Goal: Task Accomplishment & Management: Use online tool/utility

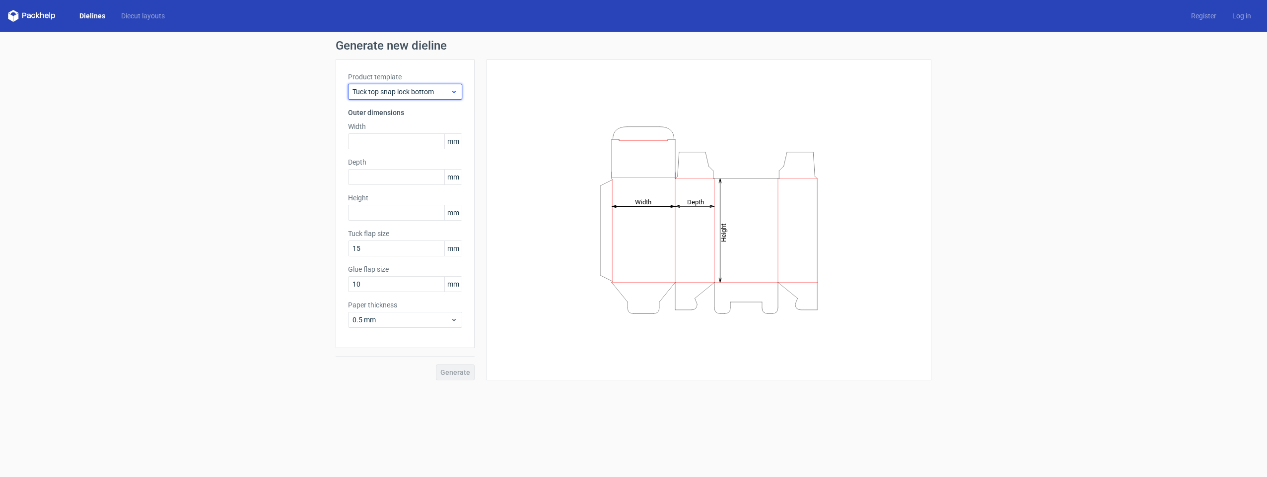
click at [446, 88] on span "Tuck top snap lock bottom" at bounding box center [401, 92] width 98 height 10
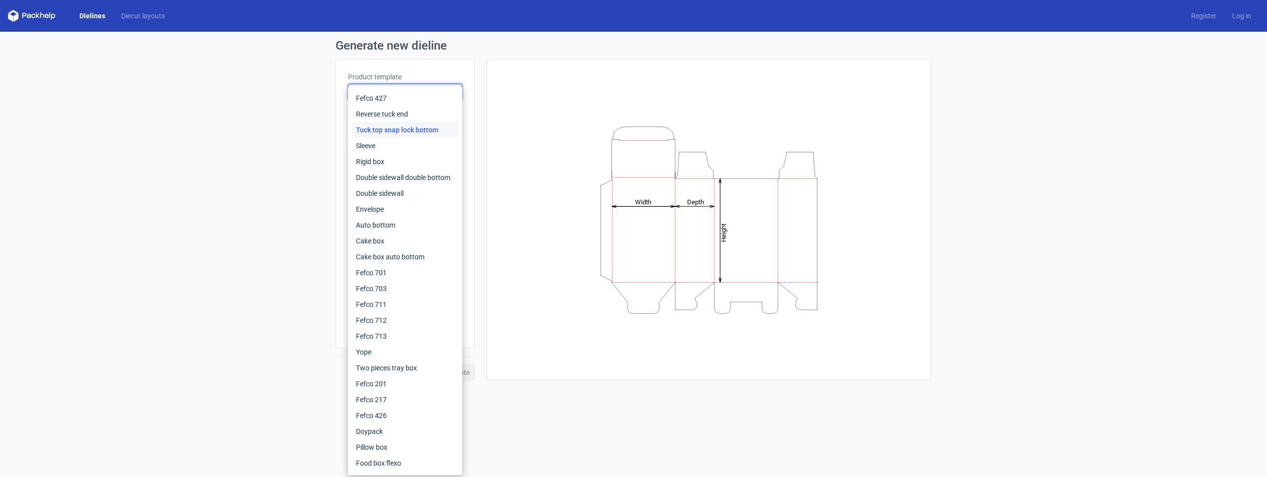
click at [557, 167] on div "Height Depth Width" at bounding box center [709, 220] width 420 height 296
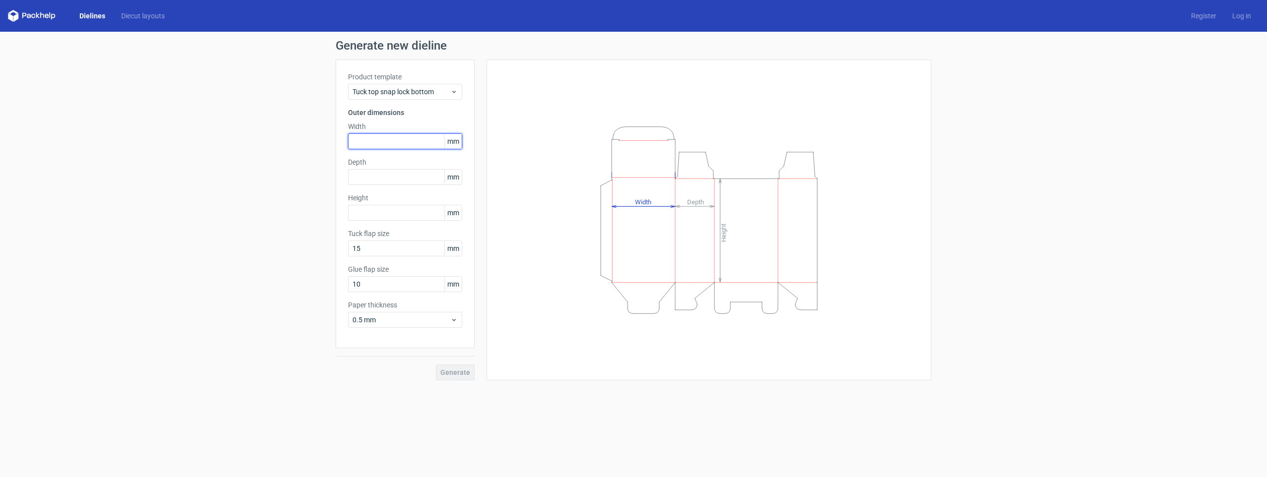
click at [379, 140] on input "text" at bounding box center [405, 141] width 114 height 16
type input "57"
click at [379, 177] on input "text" at bounding box center [405, 177] width 114 height 16
type input "57"
click at [383, 215] on input "text" at bounding box center [405, 213] width 114 height 16
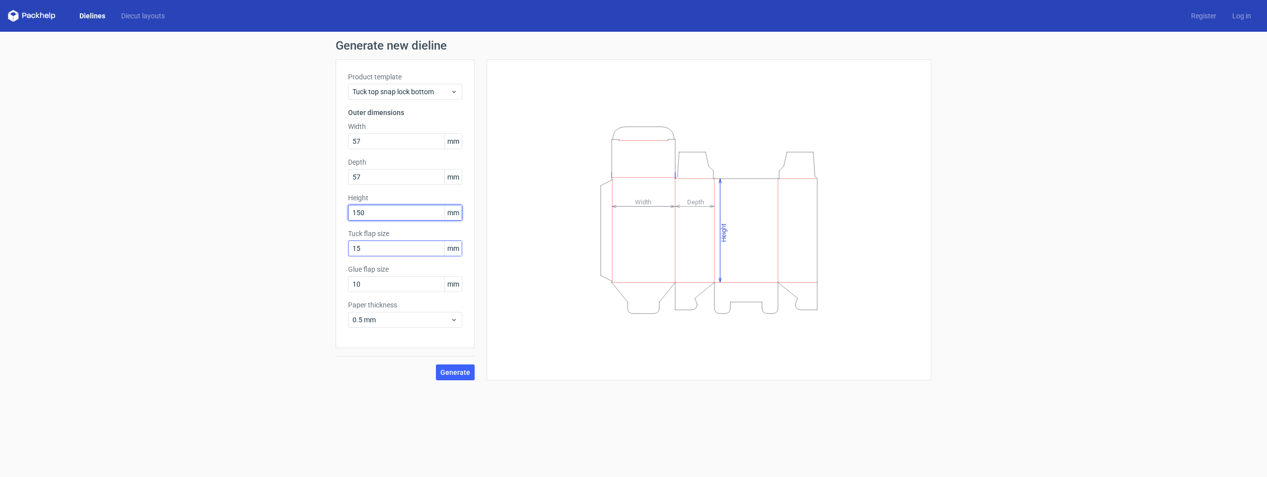
type input "150"
click at [372, 249] on input "15" at bounding box center [405, 249] width 114 height 16
click at [394, 282] on input "10" at bounding box center [405, 284] width 114 height 16
click at [373, 247] on input "15" at bounding box center [405, 249] width 114 height 16
type input "1"
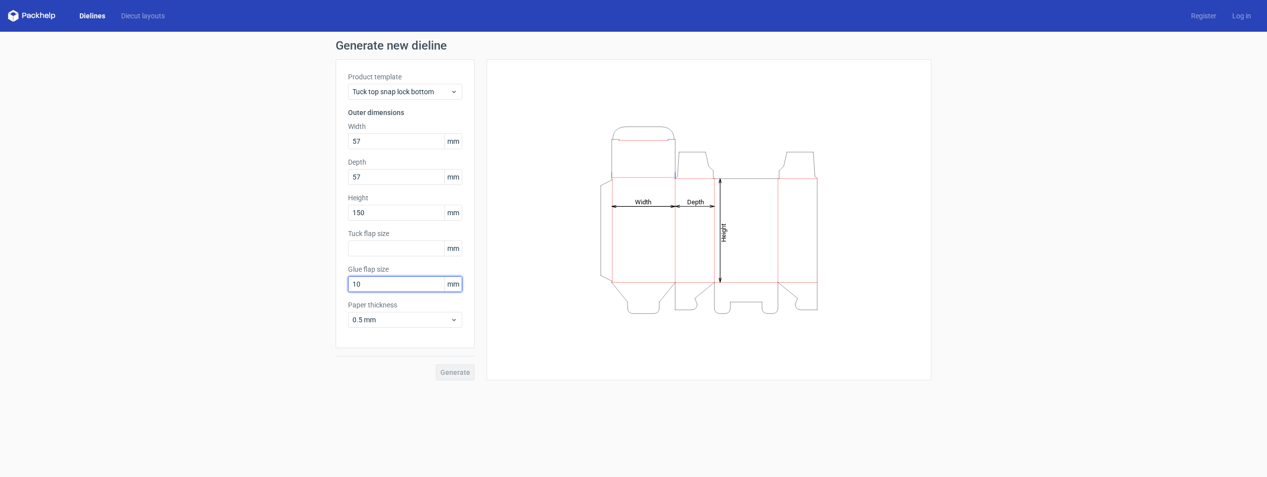
click at [371, 285] on input "10" at bounding box center [405, 284] width 114 height 16
click at [450, 320] on span "0.5 mm" at bounding box center [401, 320] width 98 height 10
click at [389, 378] on div "1 mm" at bounding box center [405, 374] width 106 height 16
click at [370, 141] on input "57" at bounding box center [405, 141] width 114 height 16
click at [379, 174] on input "57" at bounding box center [405, 177] width 114 height 16
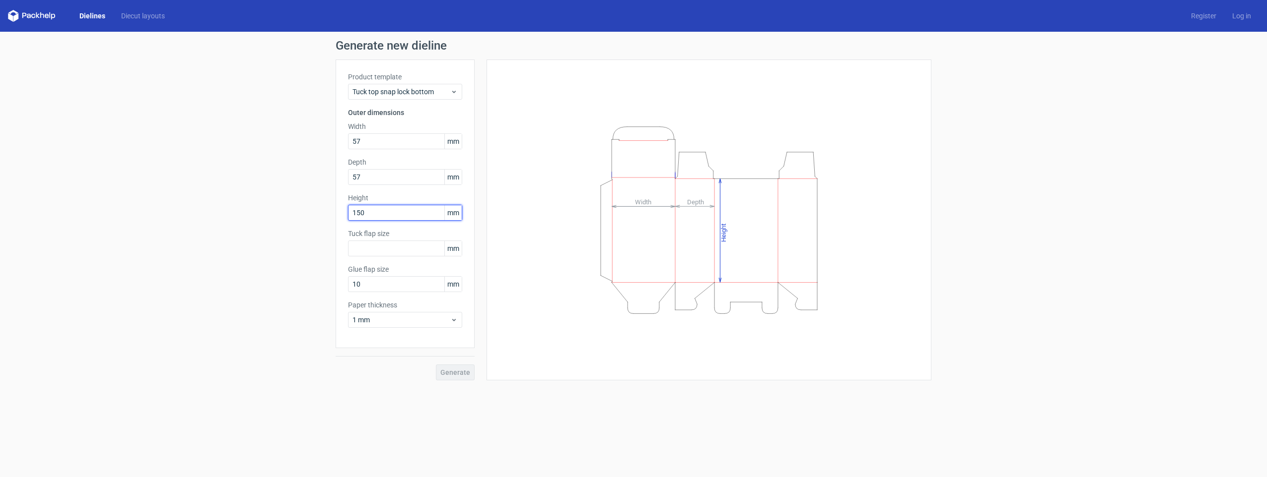
click at [382, 214] on input "150" at bounding box center [405, 213] width 114 height 16
click at [400, 322] on span "1 mm" at bounding box center [401, 320] width 98 height 10
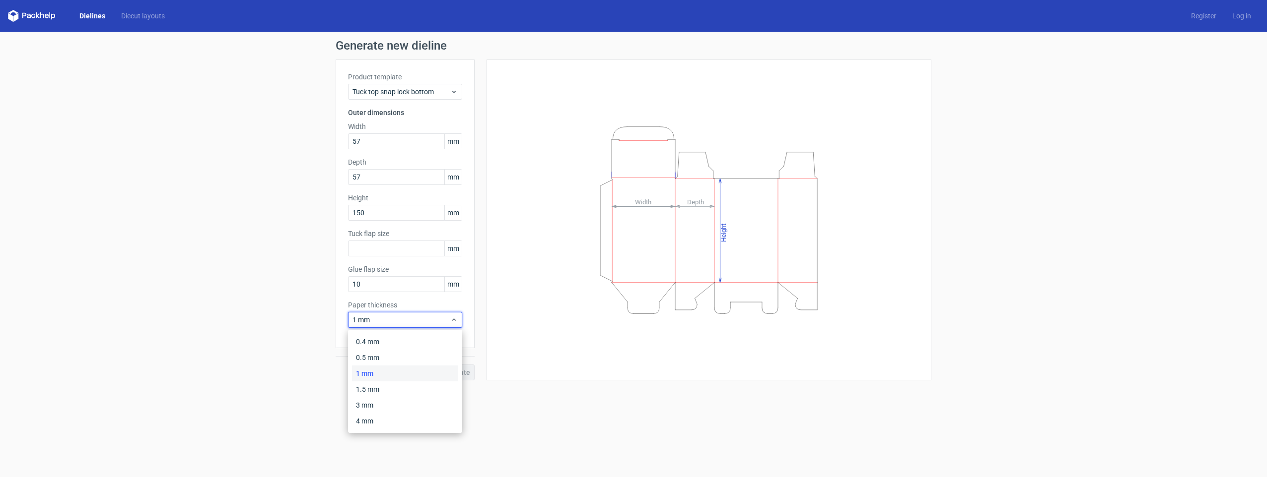
click at [519, 438] on form "Generate new dieline Product template Tuck top snap lock bottom Outer dimension…" at bounding box center [633, 255] width 1267 height 446
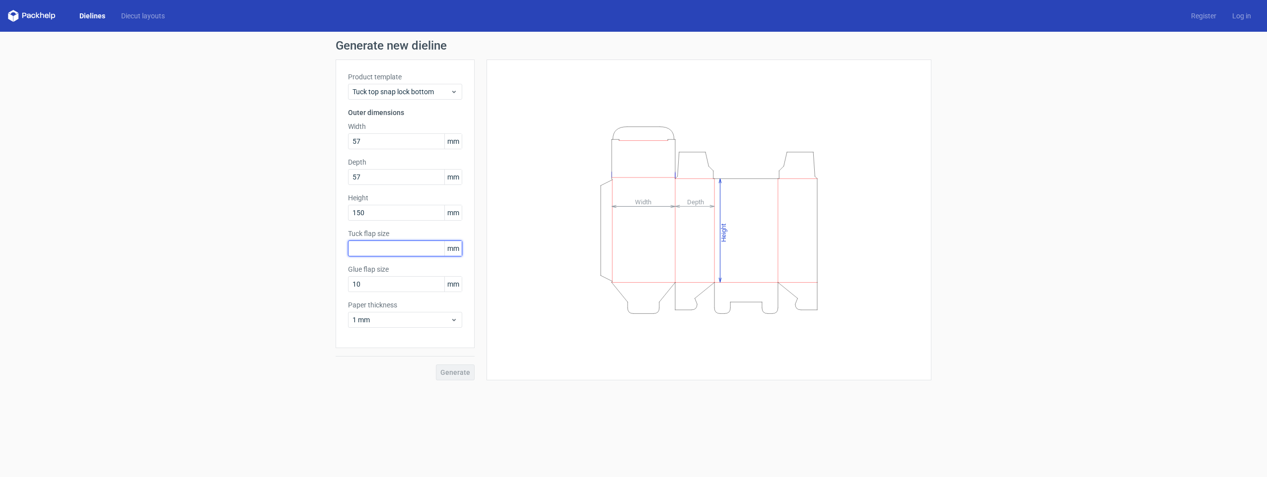
click at [375, 243] on input "text" at bounding box center [405, 249] width 114 height 16
click at [449, 372] on span "Generate" at bounding box center [455, 372] width 30 height 7
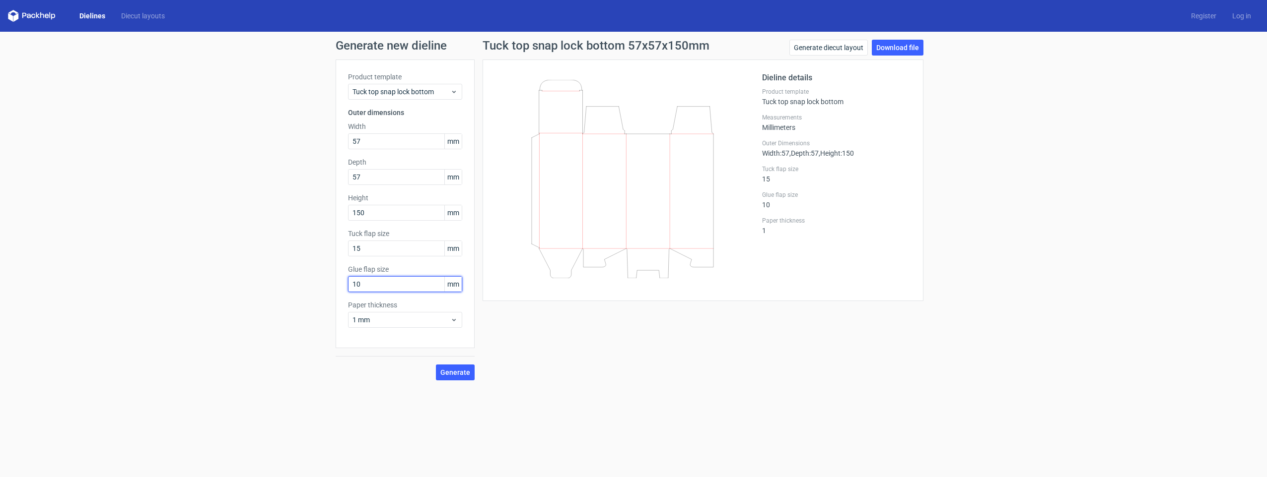
drag, startPoint x: 373, startPoint y: 285, endPoint x: 347, endPoint y: 283, distance: 25.9
click at [347, 283] on div "Product template Tuck top snap lock bottom Outer dimensions Width 57 mm Depth 5…" at bounding box center [404, 204] width 139 height 289
click at [334, 242] on div "Generate new dieline Product template Tuck top snap lock bottom Outer dimension…" at bounding box center [633, 210] width 1267 height 357
type input "0"
drag, startPoint x: 370, startPoint y: 285, endPoint x: 326, endPoint y: 281, distance: 44.4
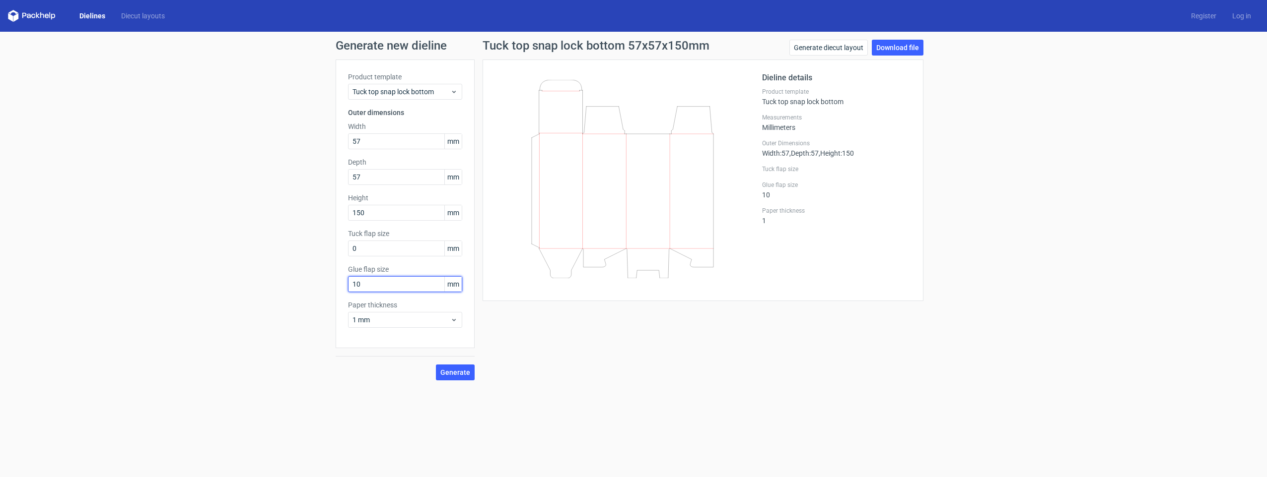
click at [328, 281] on div "Generate new dieline Product template Tuck top snap lock bottom Outer dimension…" at bounding box center [633, 210] width 1267 height 357
type input "0"
click at [450, 377] on button "Generate" at bounding box center [455, 373] width 39 height 16
click at [439, 96] on span "Tuck top snap lock bottom" at bounding box center [401, 92] width 98 height 10
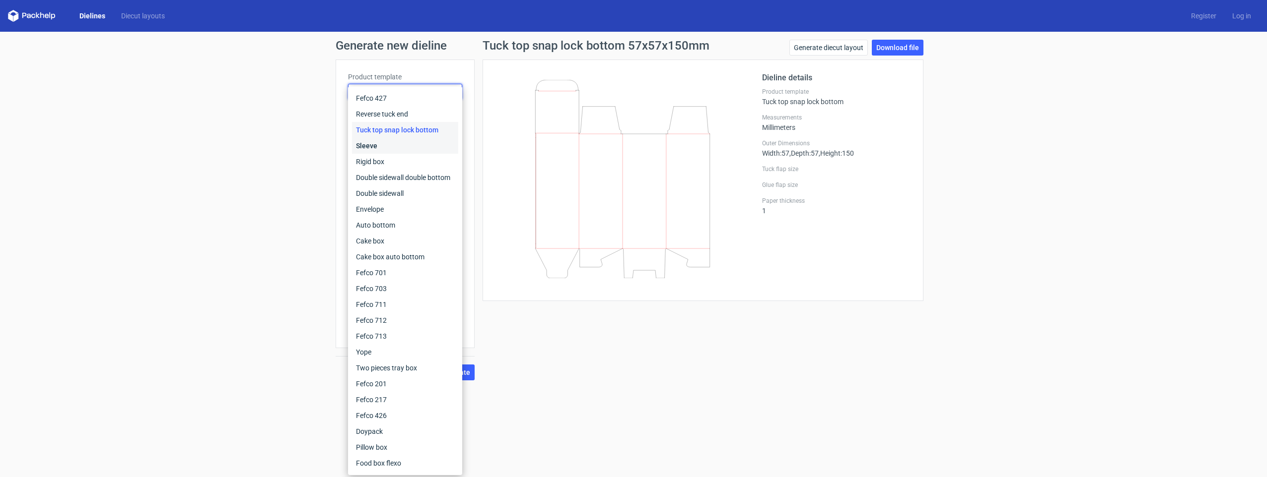
click at [378, 147] on div "Sleeve" at bounding box center [405, 146] width 106 height 16
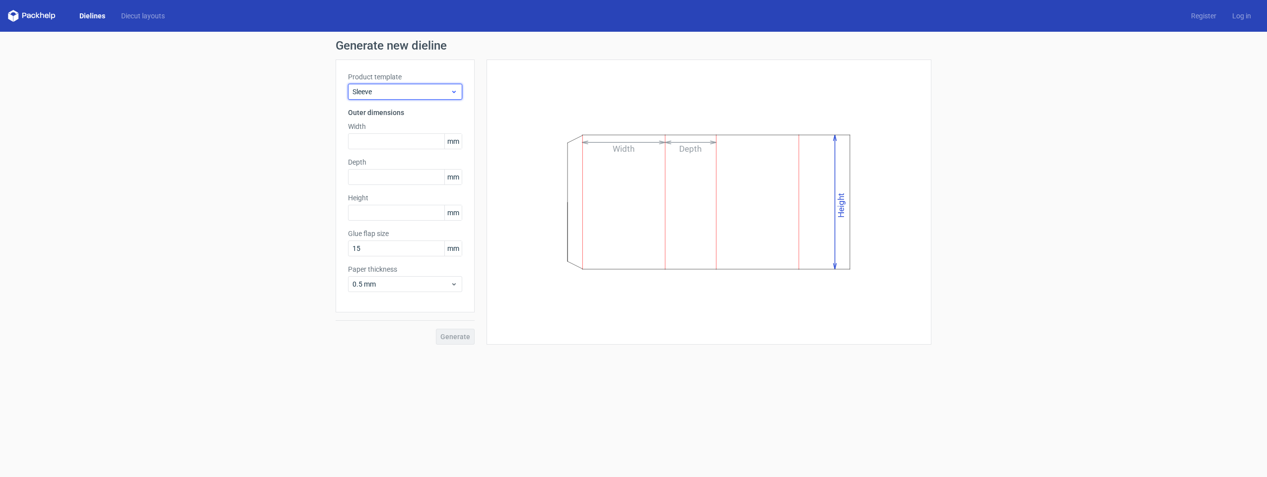
click at [388, 92] on span "Sleeve" at bounding box center [401, 92] width 98 height 10
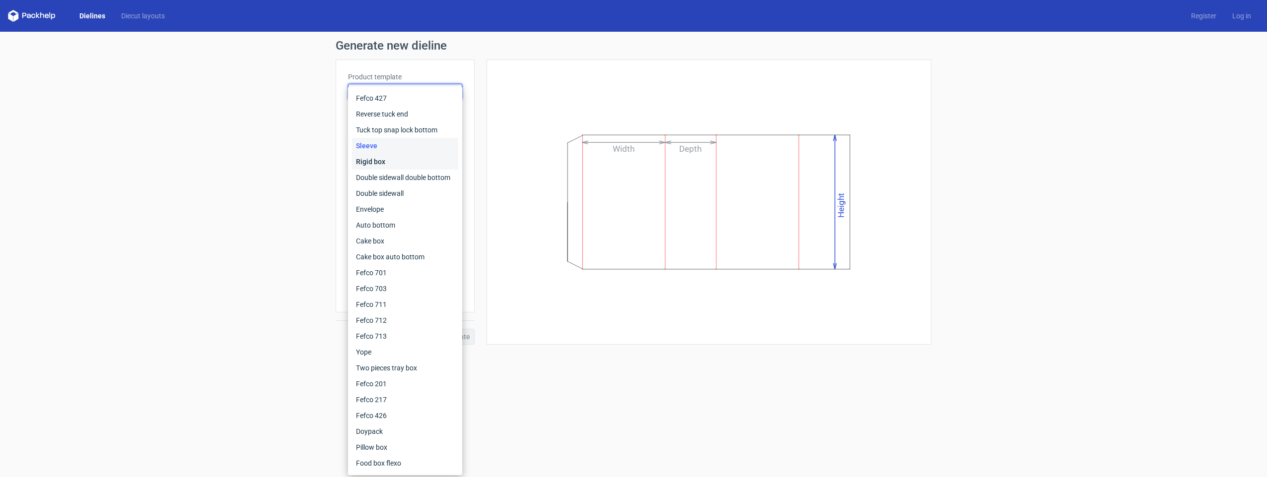
click at [369, 160] on div "Rigid box" at bounding box center [405, 162] width 106 height 16
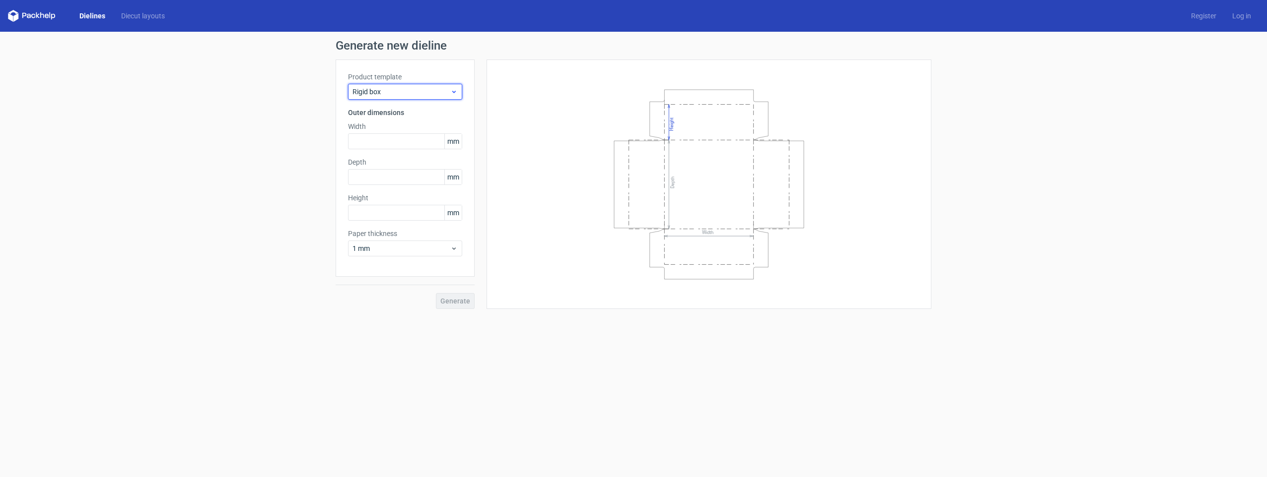
click at [393, 87] on span "Rigid box" at bounding box center [401, 92] width 98 height 10
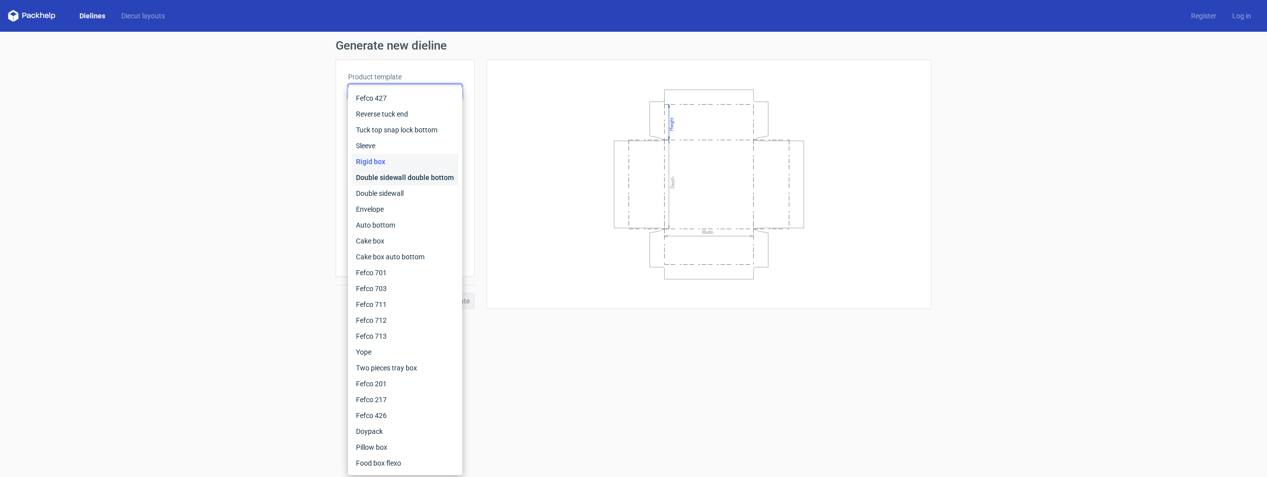
click at [376, 176] on div "Double sidewall double bottom" at bounding box center [405, 178] width 106 height 16
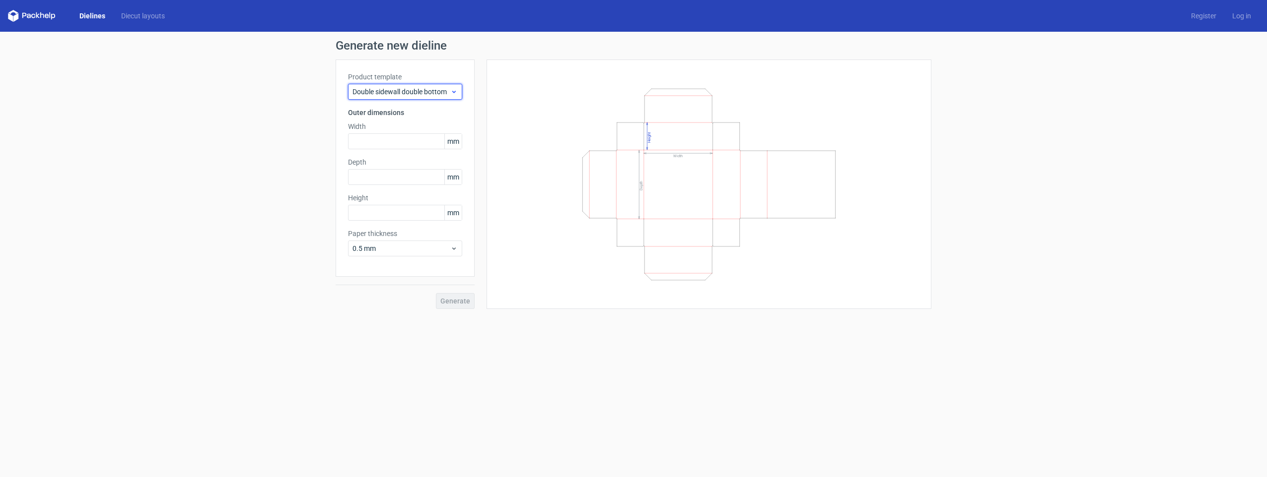
click at [385, 94] on span "Double sidewall double bottom" at bounding box center [401, 92] width 98 height 10
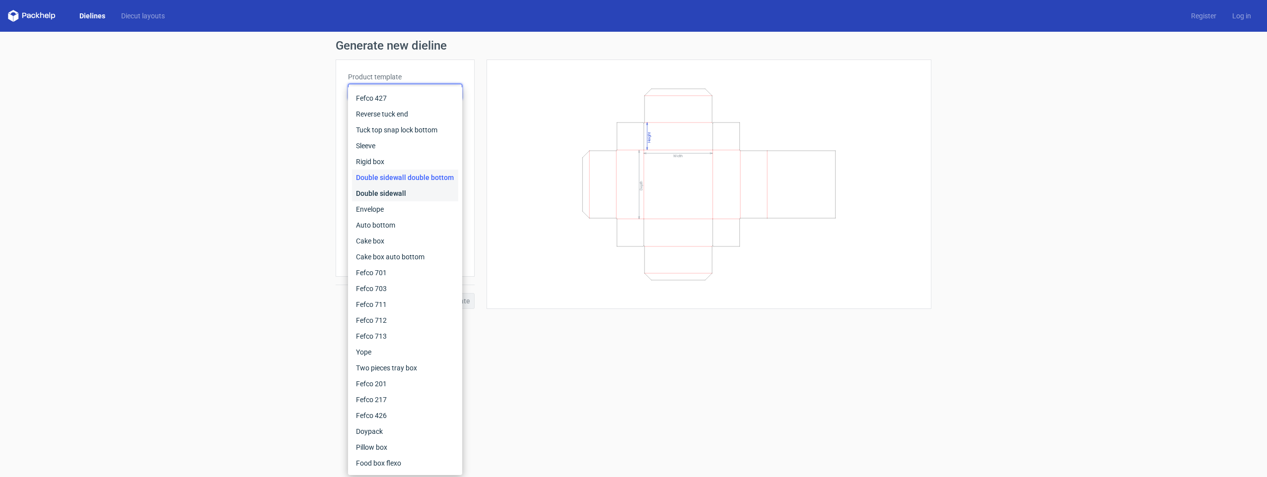
click at [376, 195] on div "Double sidewall" at bounding box center [405, 194] width 106 height 16
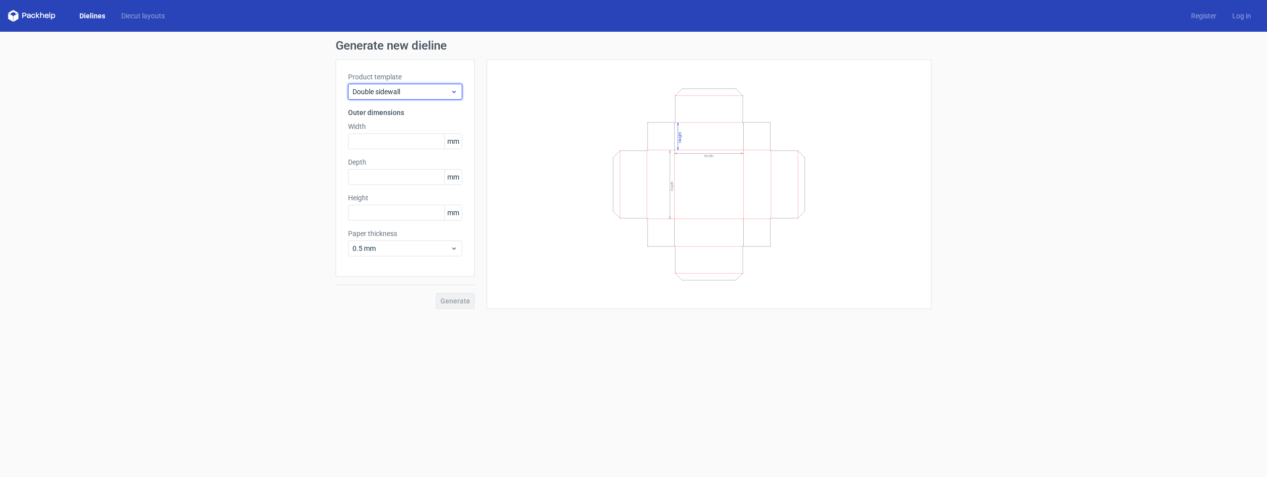
click at [378, 89] on span "Double sidewall" at bounding box center [401, 92] width 98 height 10
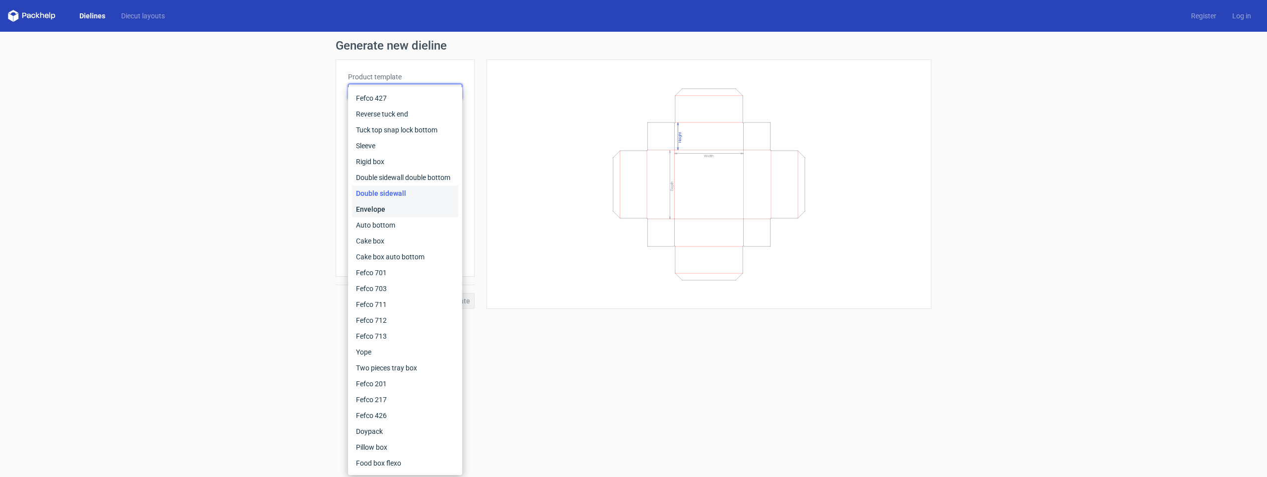
click at [379, 205] on div "Envelope" at bounding box center [405, 209] width 106 height 16
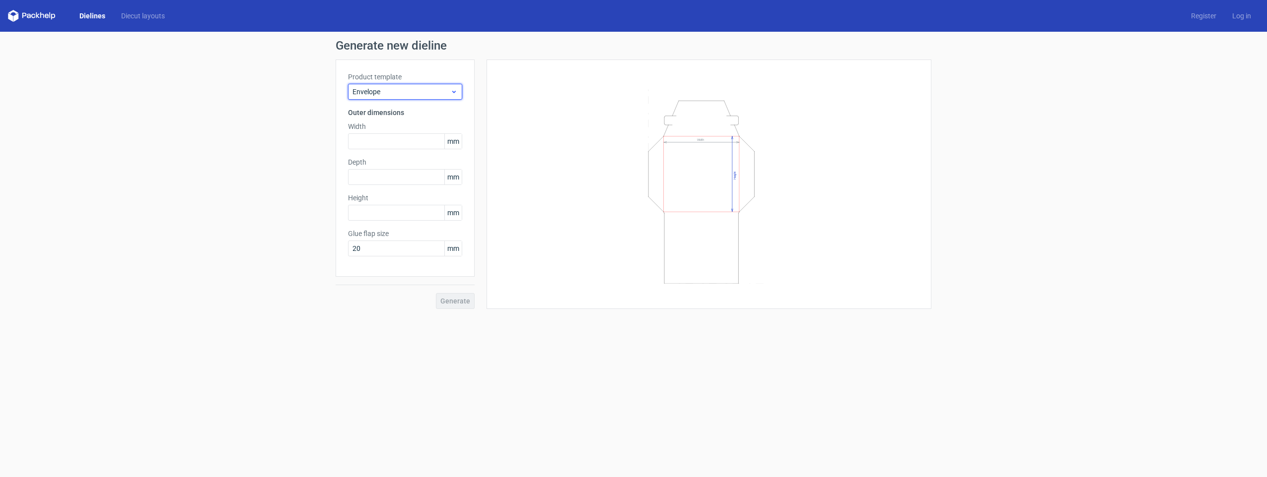
click at [373, 93] on span "Envelope" at bounding box center [401, 92] width 98 height 10
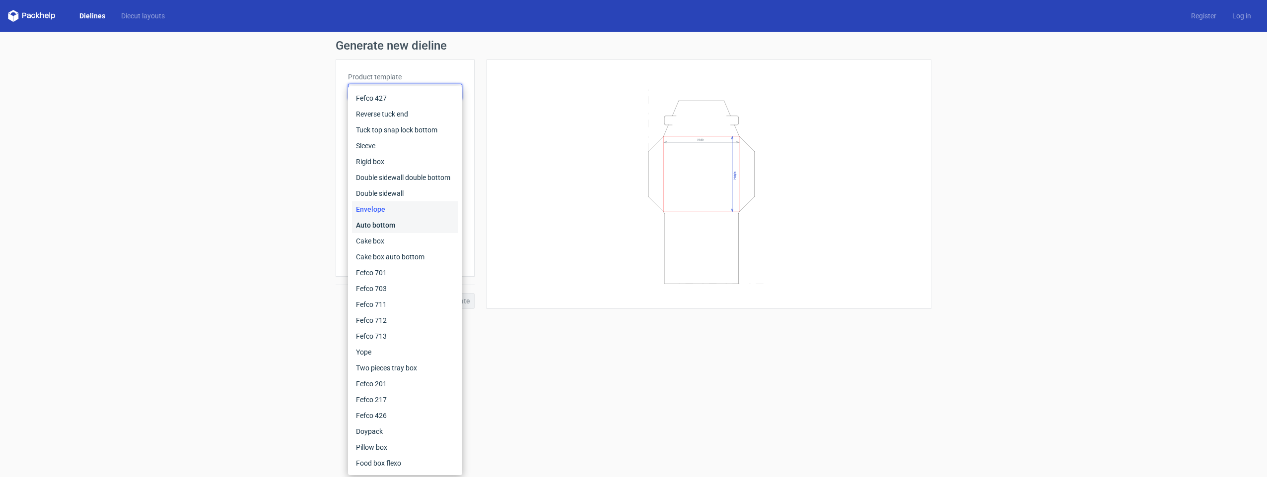
click at [378, 222] on div "Auto bottom" at bounding box center [405, 225] width 106 height 16
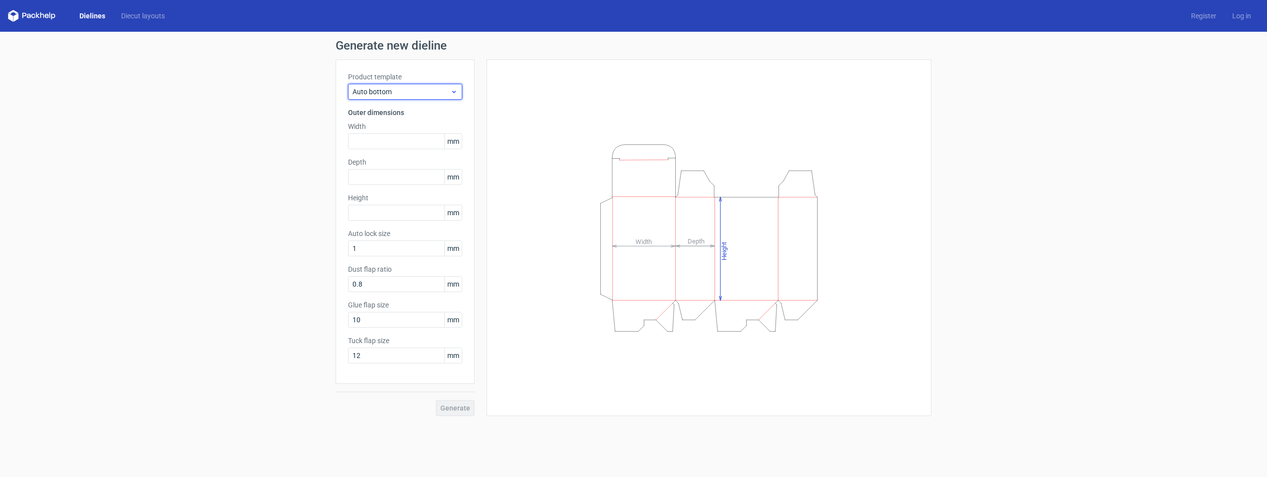
click at [378, 92] on span "Auto bottom" at bounding box center [401, 92] width 98 height 10
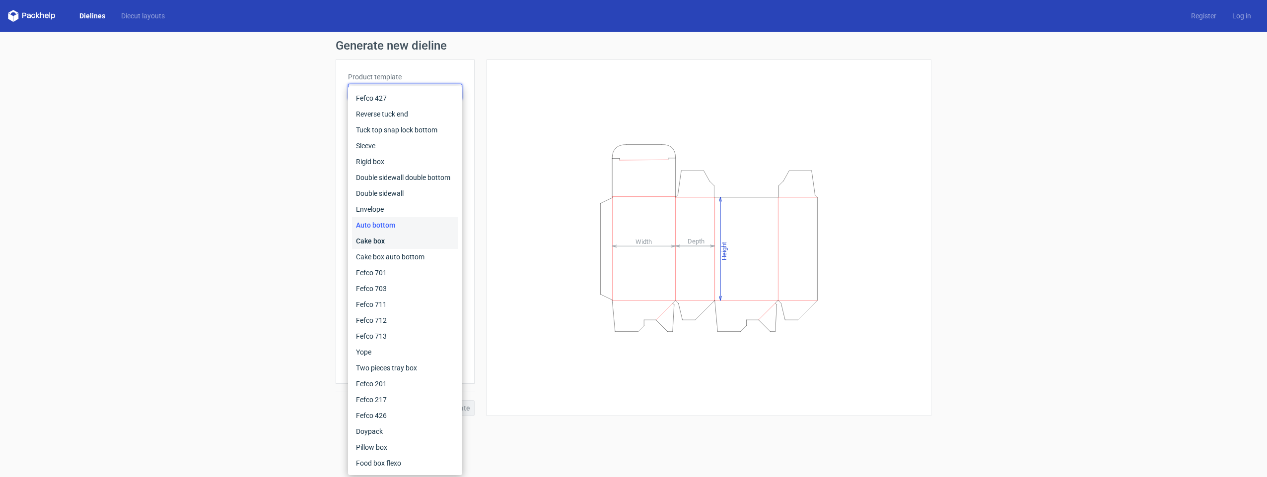
click at [377, 241] on div "Cake box" at bounding box center [405, 241] width 106 height 16
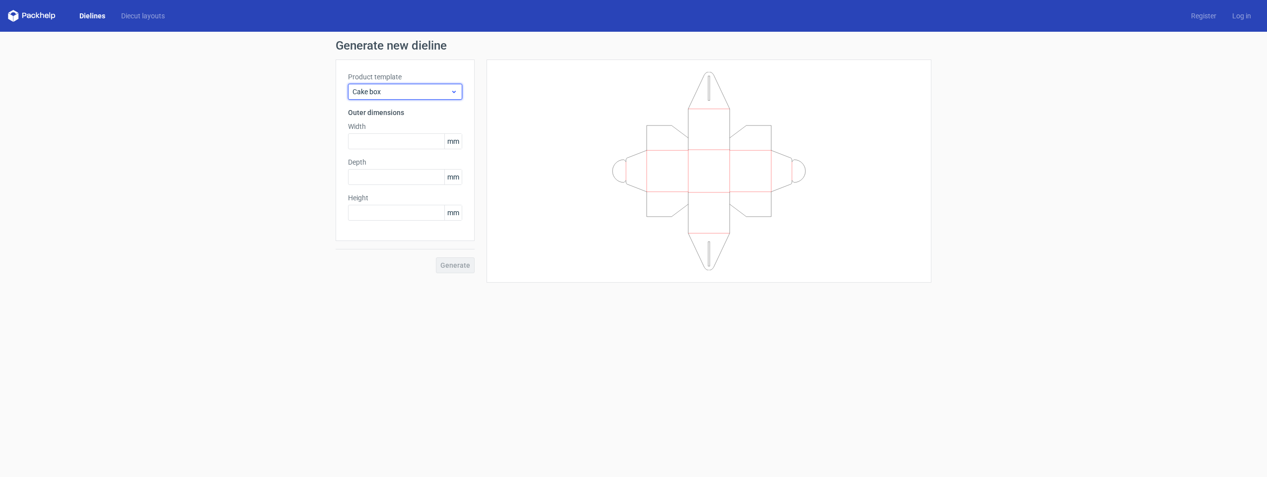
click at [391, 93] on span "Cake box" at bounding box center [401, 92] width 98 height 10
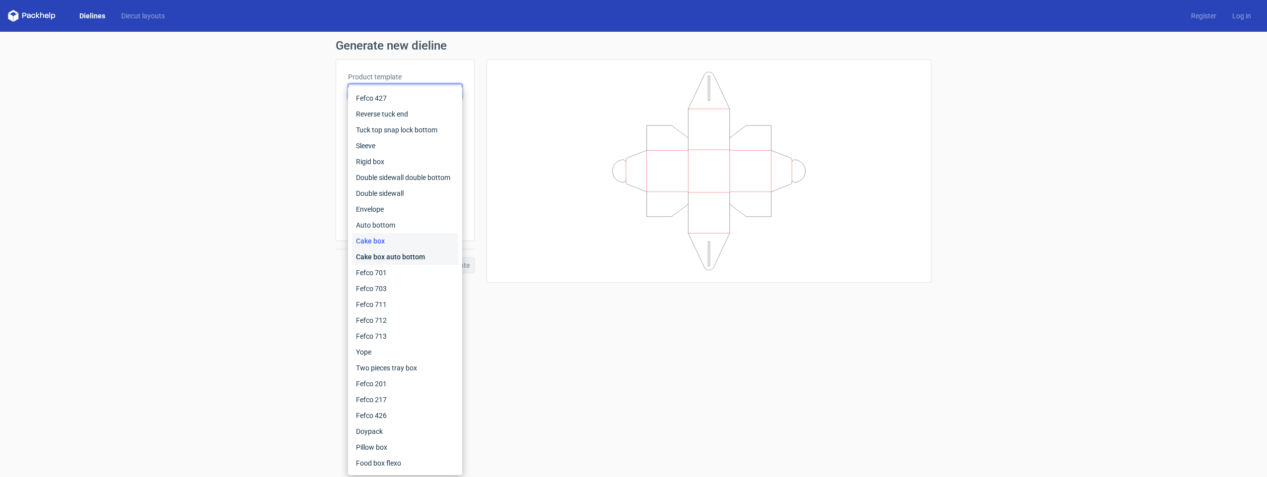
click at [385, 255] on div "Cake box auto bottom" at bounding box center [405, 257] width 106 height 16
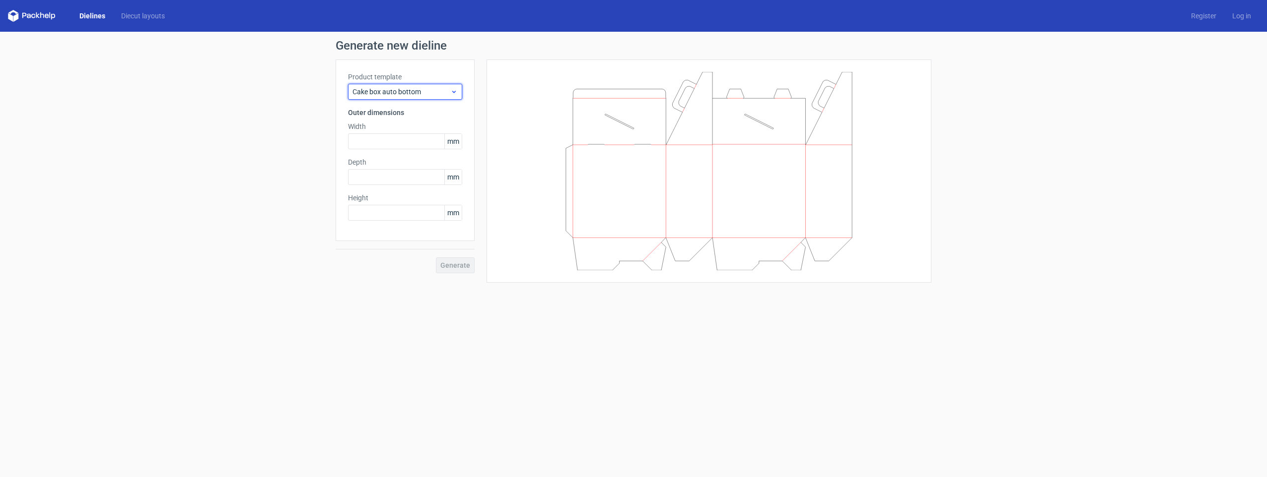
click at [387, 90] on span "Cake box auto bottom" at bounding box center [401, 92] width 98 height 10
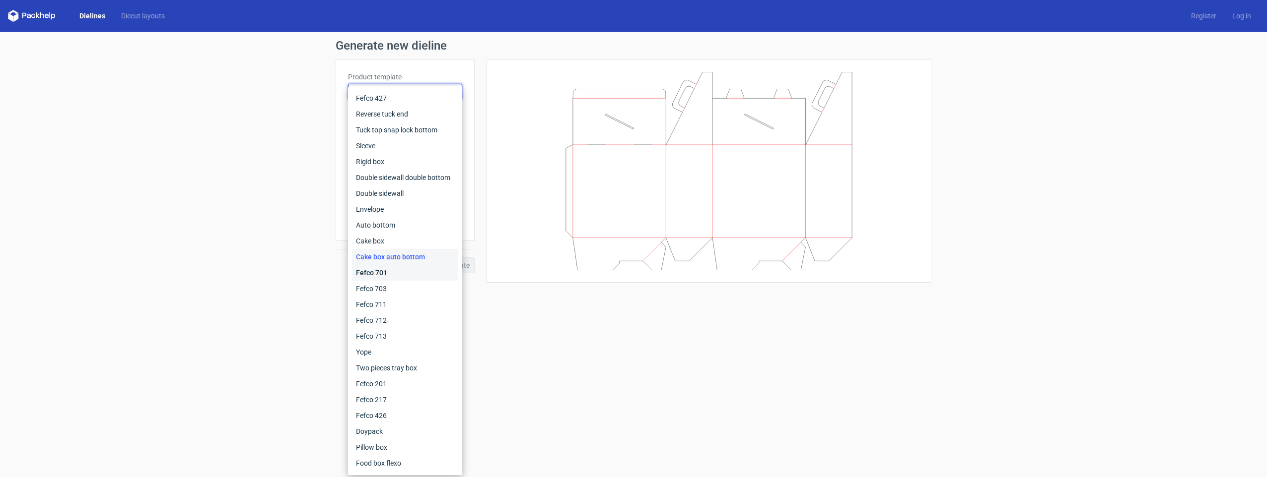
click at [379, 272] on div "Fefco 701" at bounding box center [405, 273] width 106 height 16
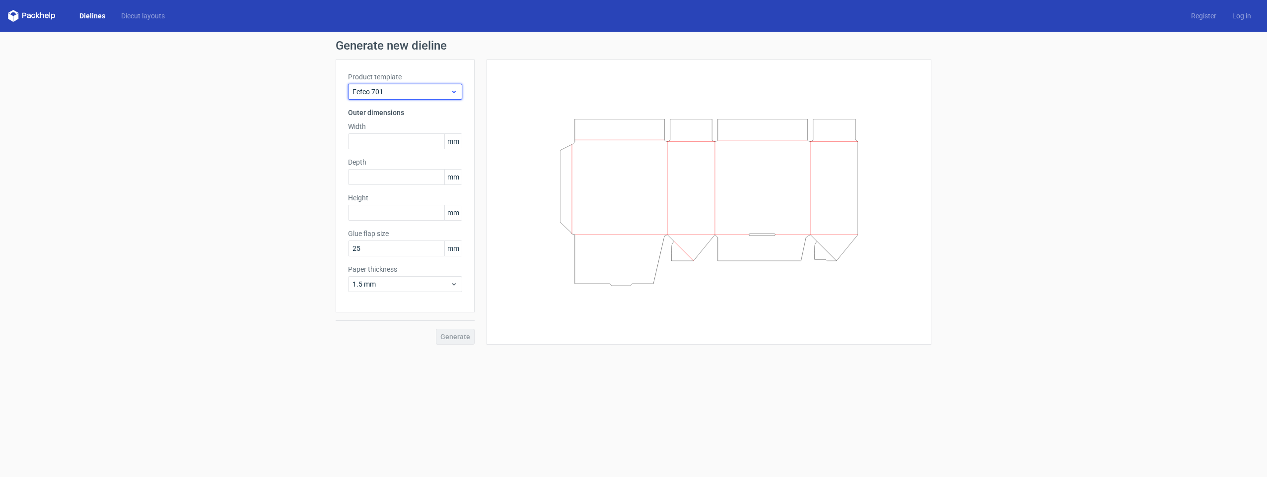
click at [379, 89] on span "Fefco 701" at bounding box center [401, 92] width 98 height 10
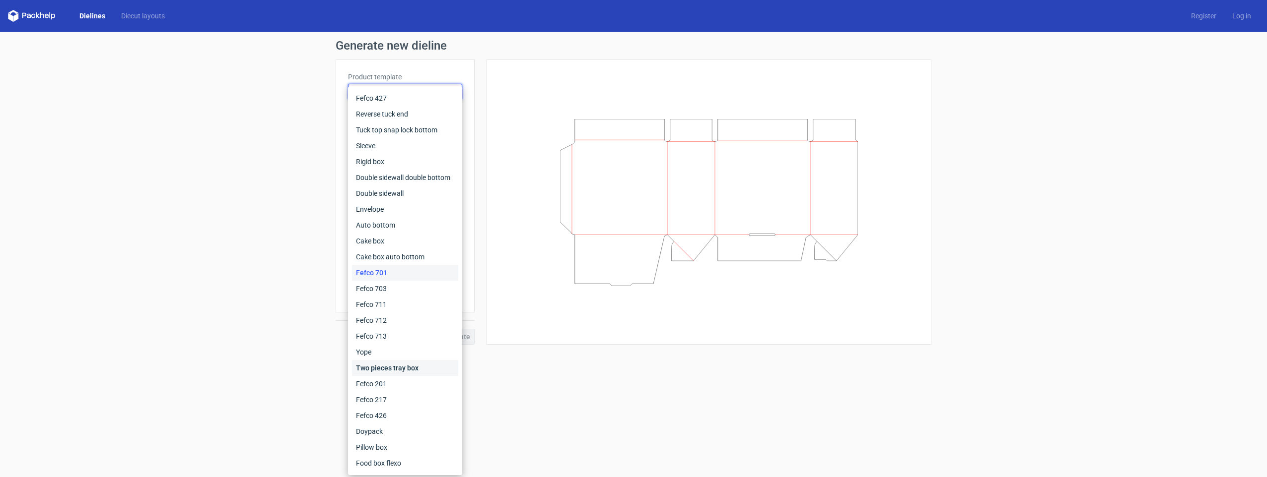
click at [383, 367] on div "Two pieces tray box" at bounding box center [405, 368] width 106 height 16
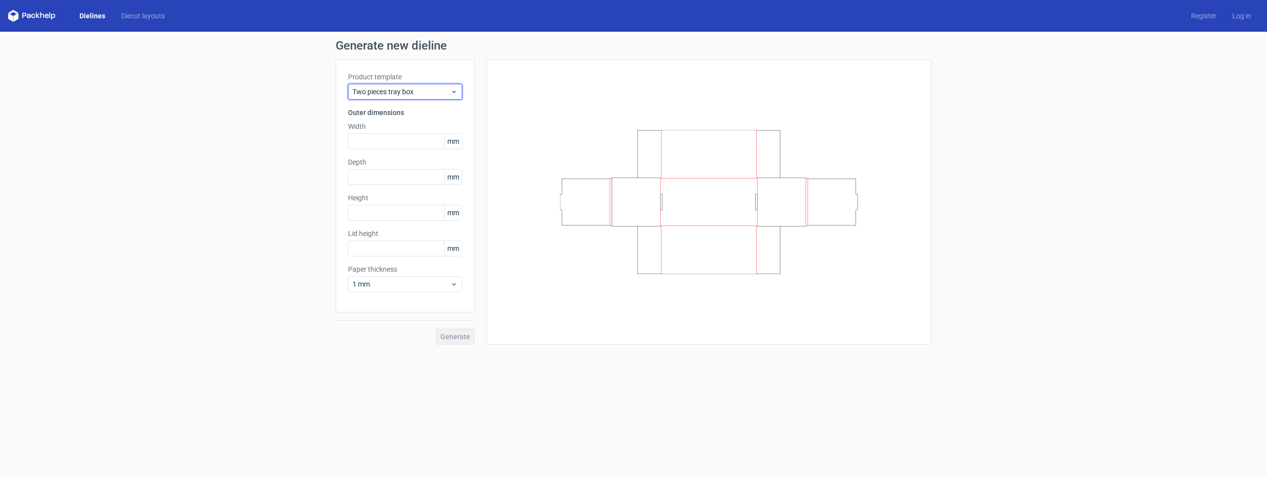
click at [381, 91] on span "Two pieces tray box" at bounding box center [401, 92] width 98 height 10
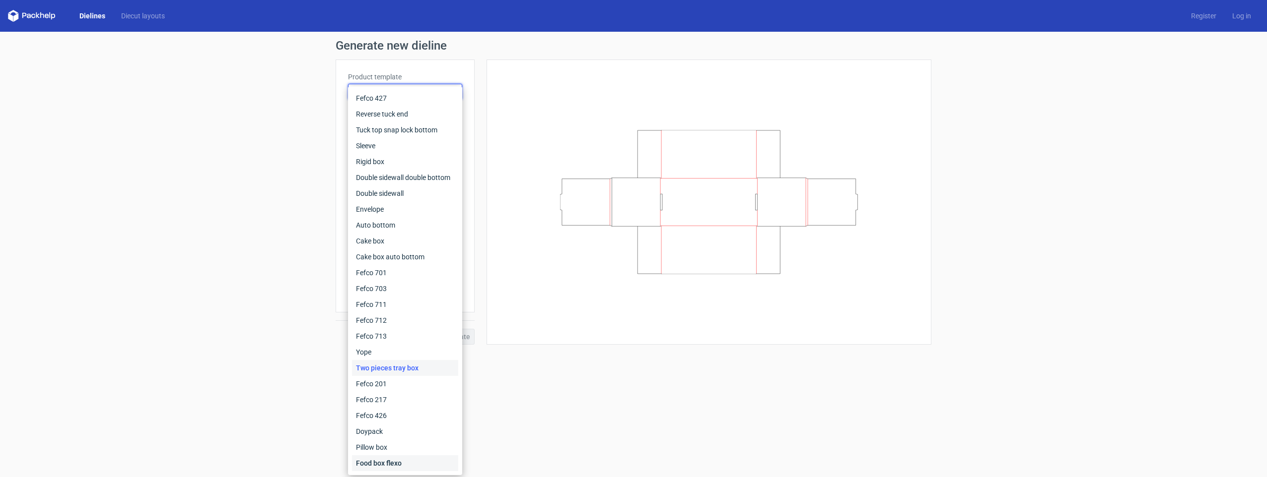
click at [387, 459] on div "Food box flexo" at bounding box center [405, 464] width 106 height 16
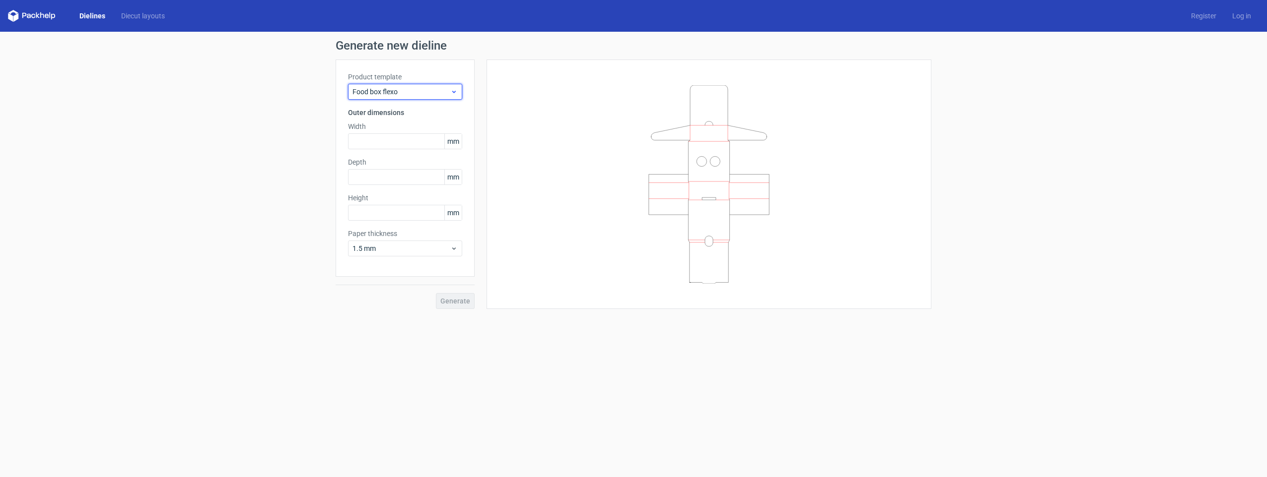
click at [413, 86] on div "Food box flexo" at bounding box center [405, 92] width 114 height 16
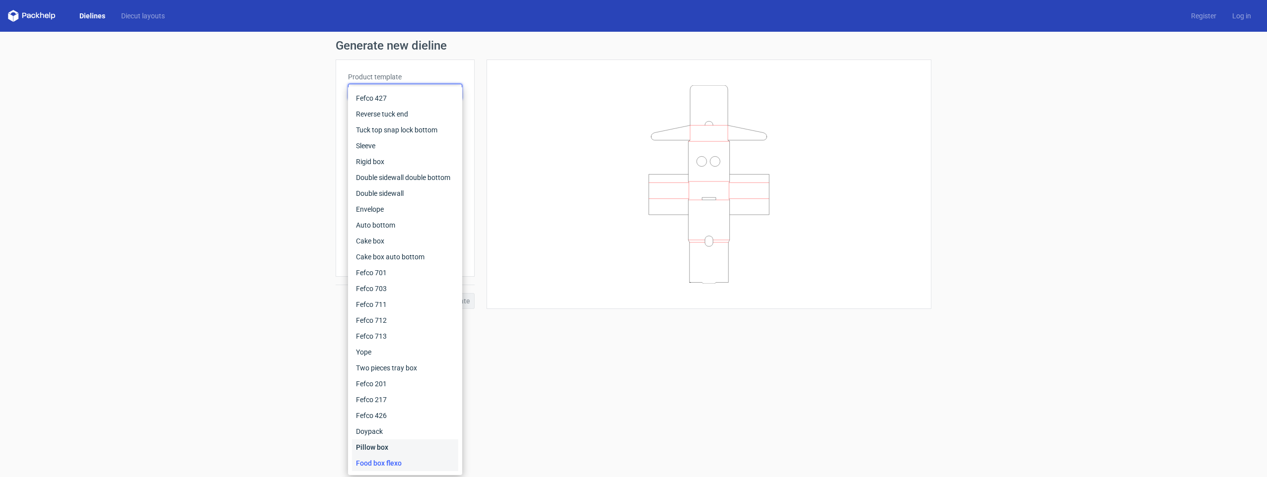
click at [376, 447] on div "Pillow box" at bounding box center [405, 448] width 106 height 16
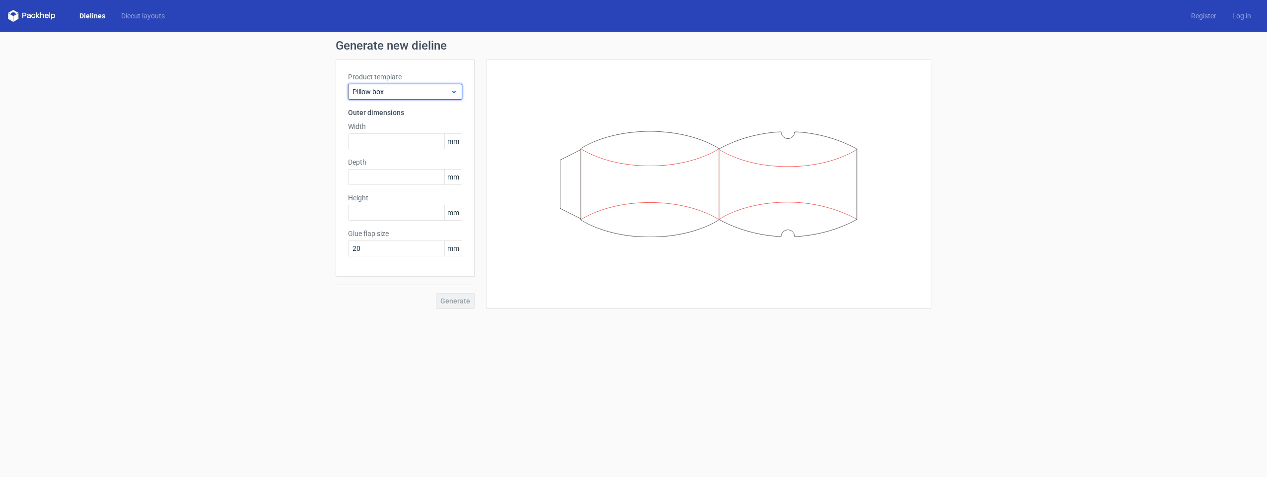
click at [383, 90] on span "Pillow box" at bounding box center [401, 92] width 98 height 10
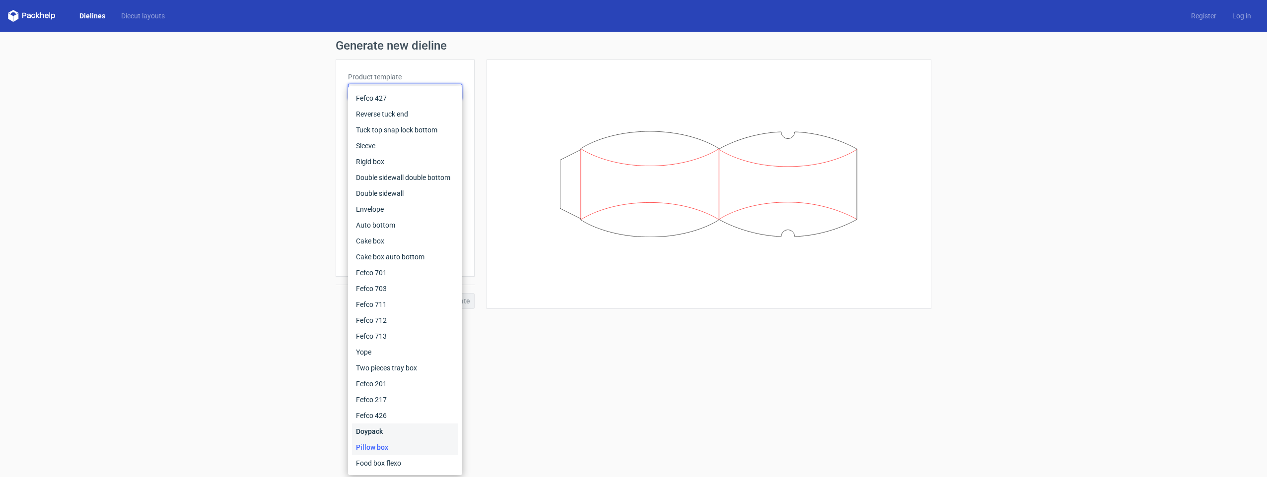
click at [373, 435] on div "Doypack" at bounding box center [405, 432] width 106 height 16
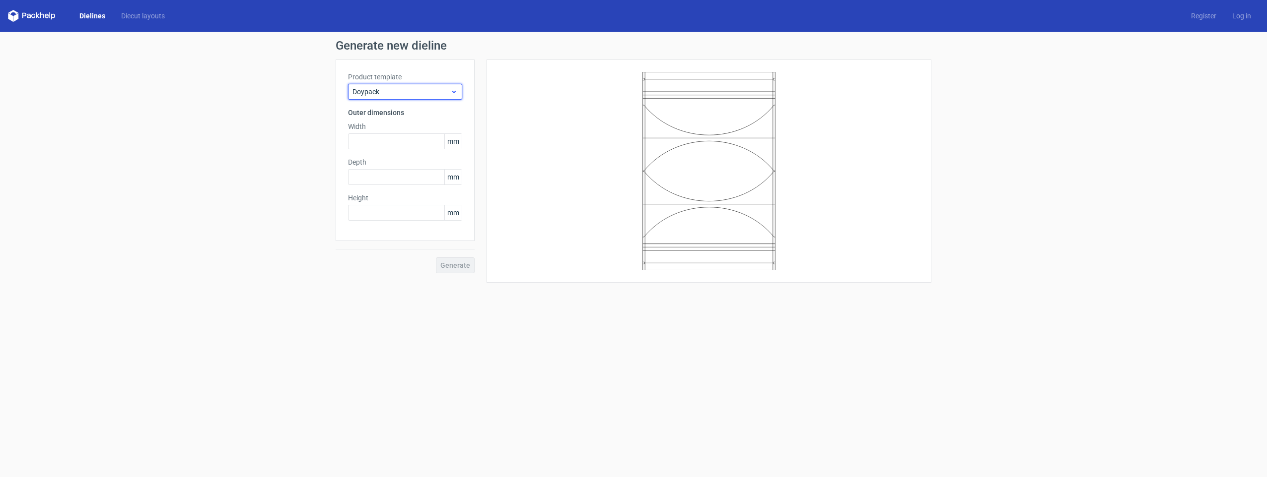
click at [381, 90] on span "Doypack" at bounding box center [401, 92] width 98 height 10
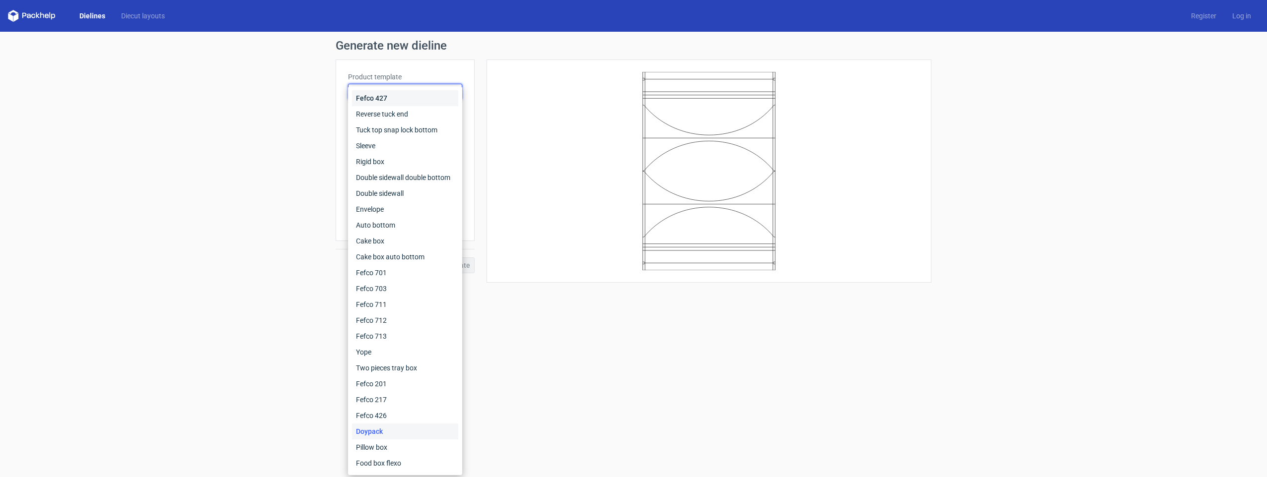
click at [376, 99] on div "Fefco 427" at bounding box center [405, 98] width 106 height 16
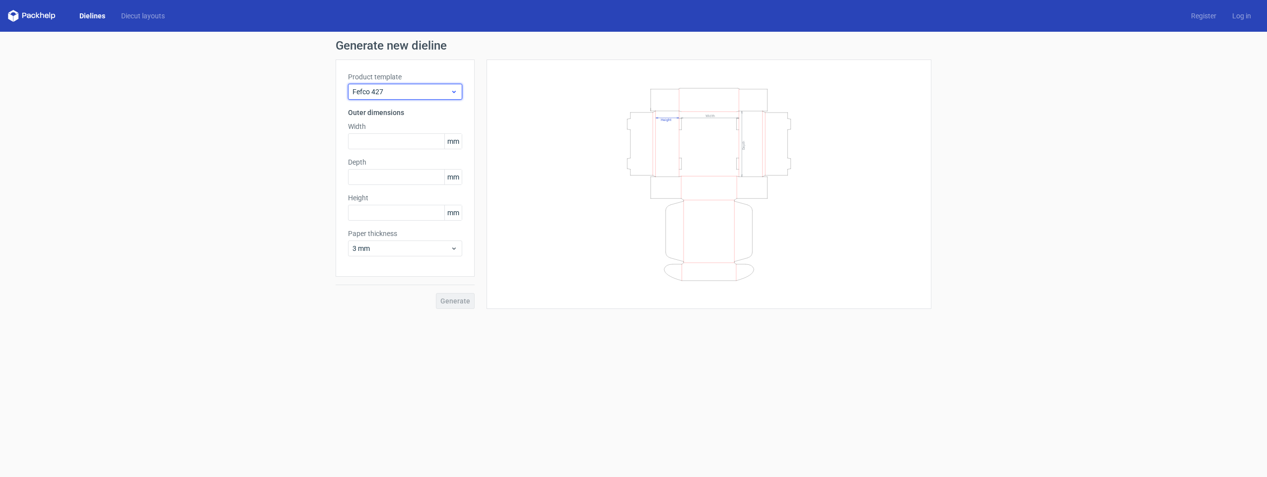
click at [401, 89] on span "Fefco 427" at bounding box center [401, 92] width 98 height 10
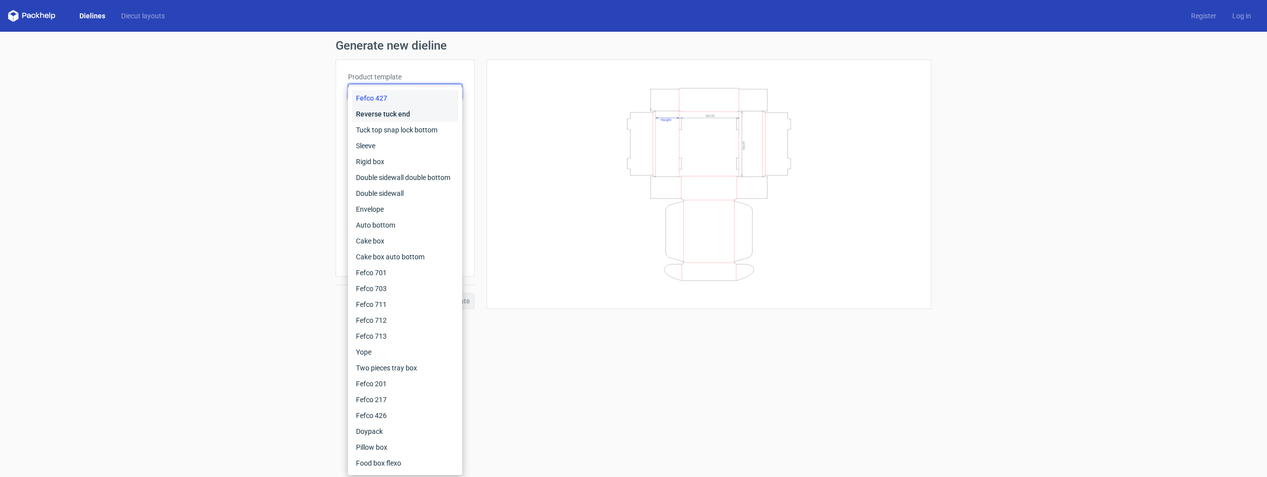
click at [382, 118] on div "Reverse tuck end" at bounding box center [405, 114] width 106 height 16
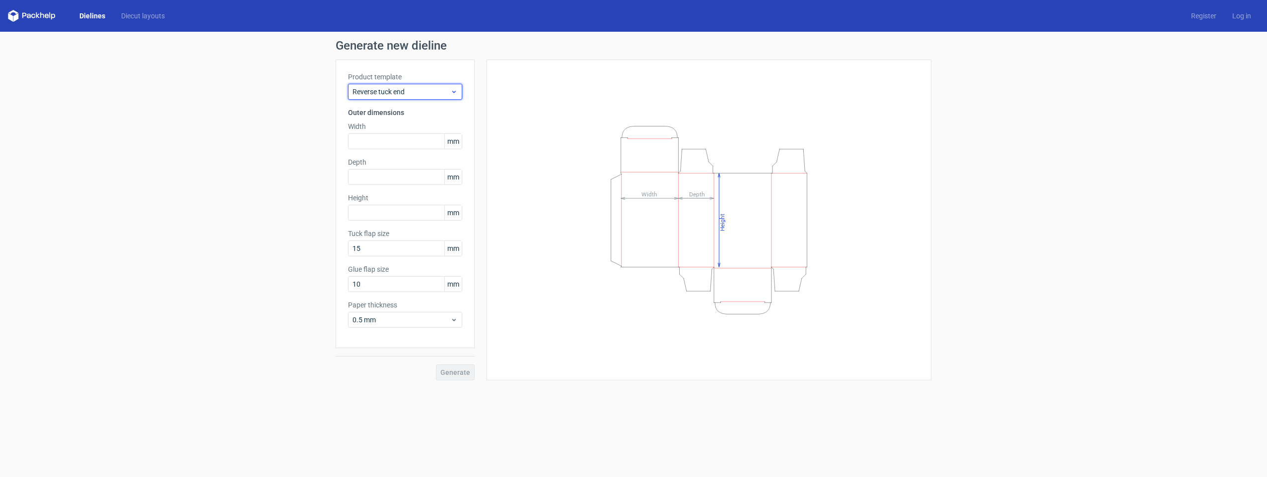
click at [389, 89] on span "Reverse tuck end" at bounding box center [401, 92] width 98 height 10
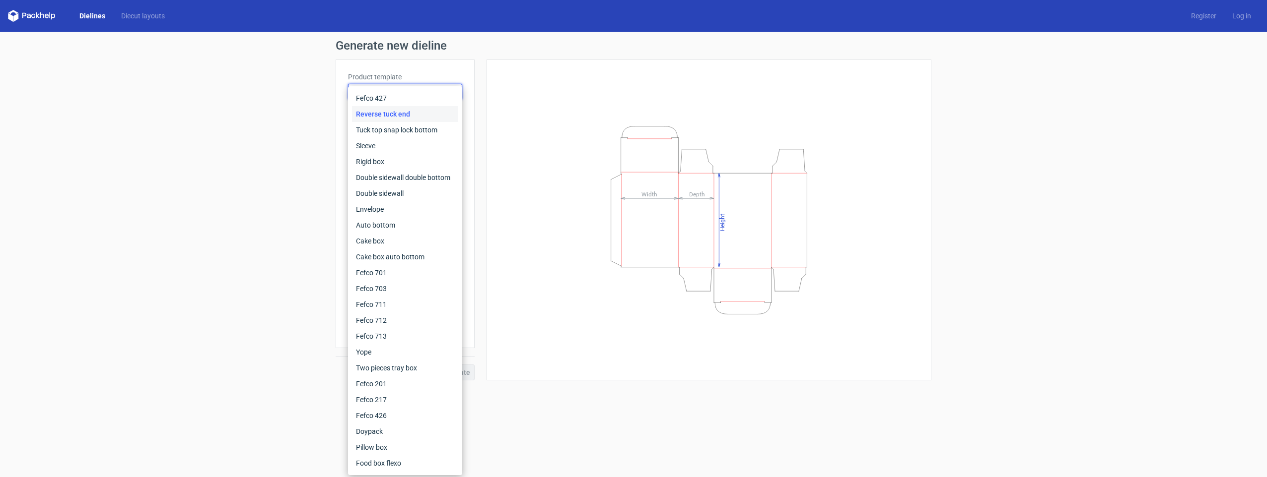
click at [279, 106] on div "Generate new dieline Product template Reverse tuck end Outer dimensions Width m…" at bounding box center [633, 210] width 1267 height 357
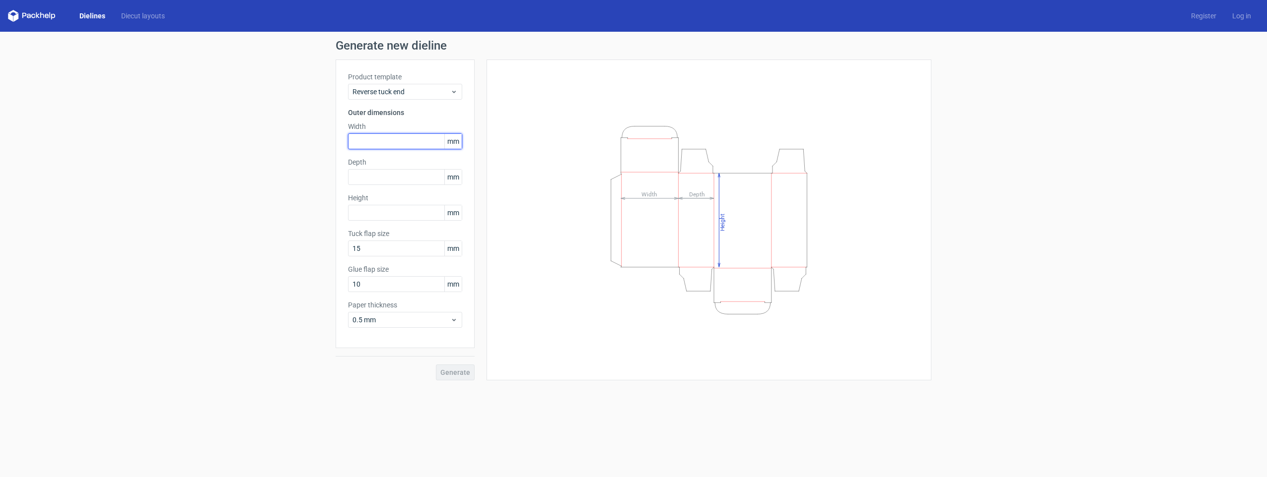
click at [370, 140] on input "text" at bounding box center [405, 141] width 114 height 16
type input "57"
click at [368, 178] on input "text" at bounding box center [405, 177] width 114 height 16
type input "57"
click at [384, 212] on input "text" at bounding box center [405, 213] width 114 height 16
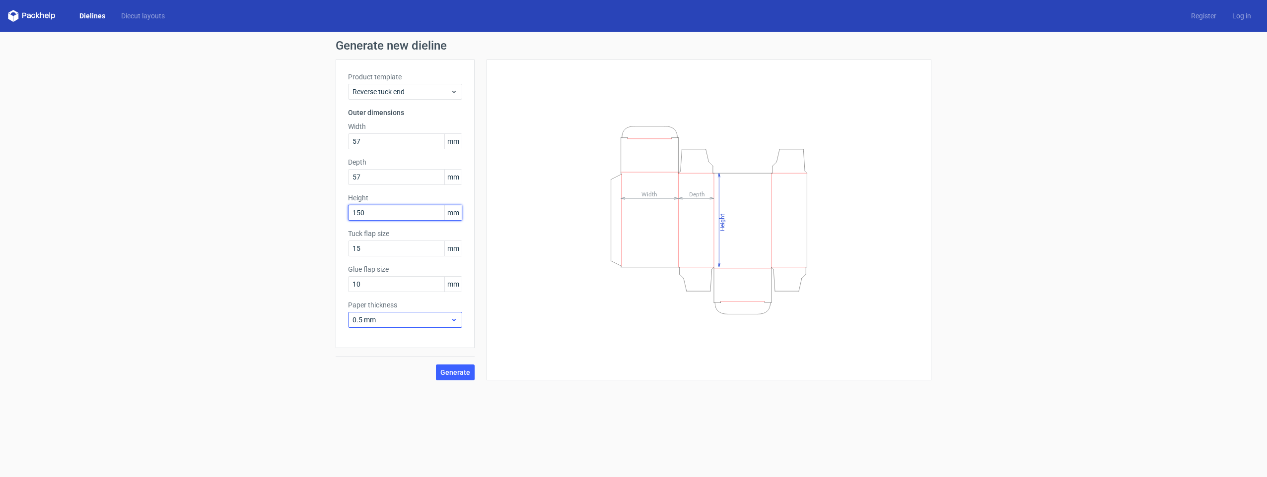
type input "150"
click at [404, 321] on span "0.5 mm" at bounding box center [401, 320] width 98 height 10
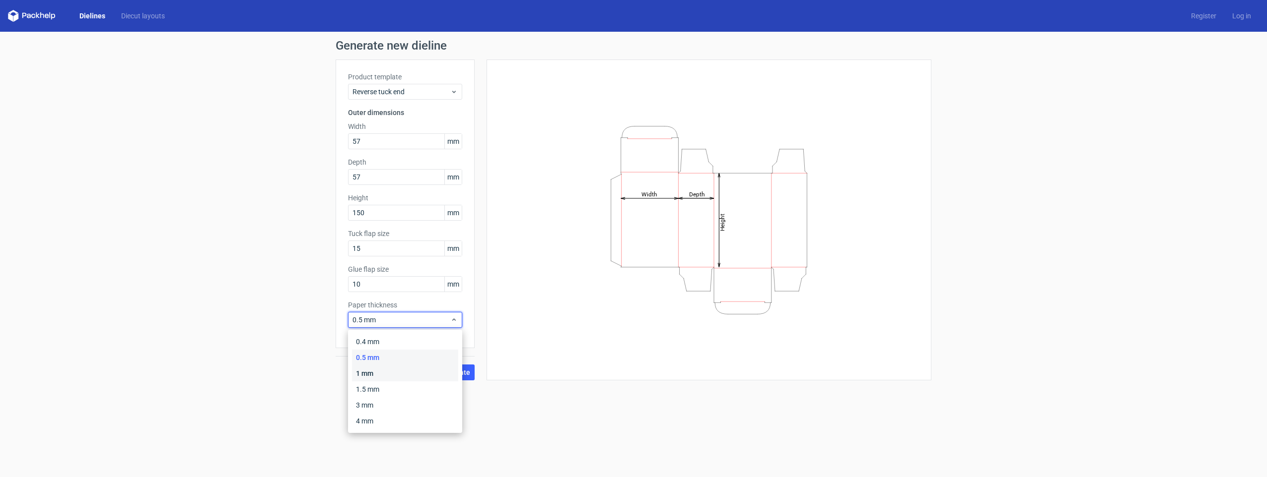
click at [372, 375] on div "1 mm" at bounding box center [405, 374] width 106 height 16
click at [458, 376] on span "Generate" at bounding box center [455, 372] width 30 height 7
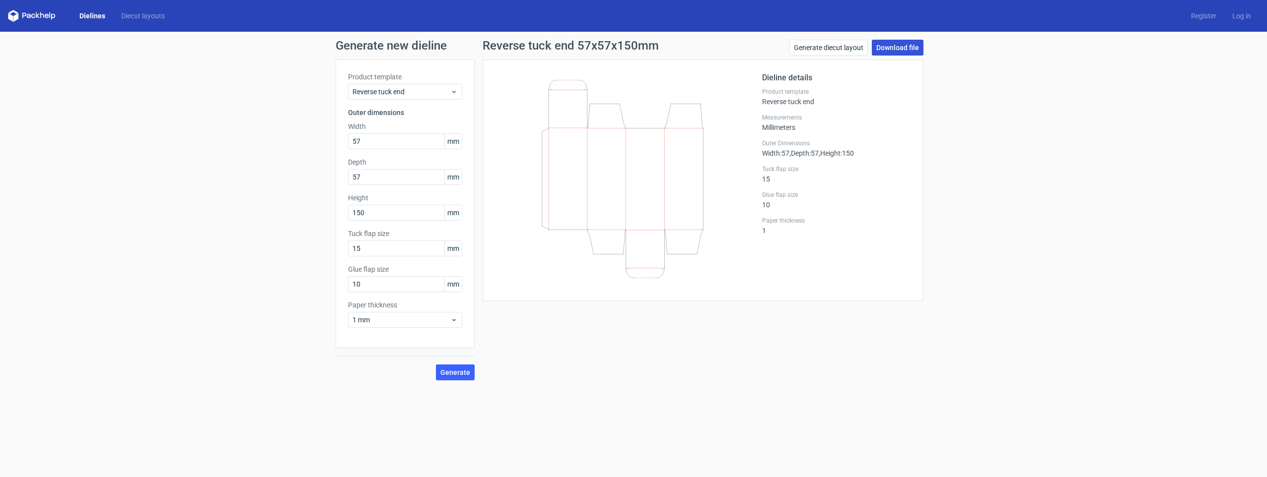
click at [888, 50] on link "Download file" at bounding box center [897, 48] width 52 height 16
drag, startPoint x: 383, startPoint y: 286, endPoint x: 318, endPoint y: 281, distance: 65.2
click at [322, 282] on div "Generate new dieline Product template Reverse tuck end Outer dimensions Width 5…" at bounding box center [633, 210] width 1267 height 357
click at [436, 365] on button "Generate" at bounding box center [455, 373] width 39 height 16
drag, startPoint x: 379, startPoint y: 282, endPoint x: 302, endPoint y: 281, distance: 76.4
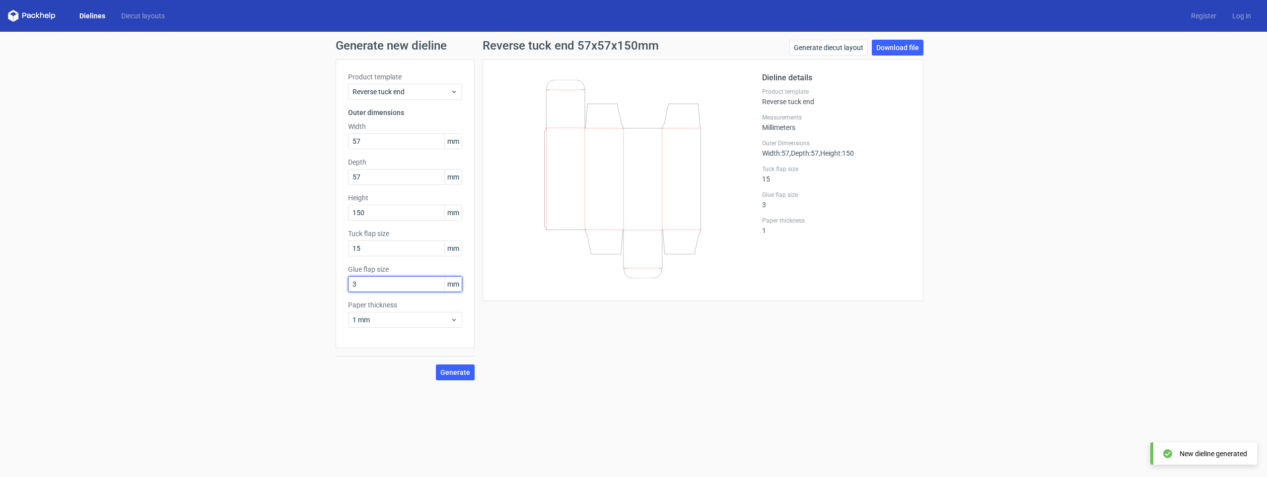
click at [313, 282] on div "Generate new dieline Product template Reverse tuck end Outer dimensions Width 5…" at bounding box center [633, 210] width 1267 height 357
click at [436, 365] on button "Generate" at bounding box center [455, 373] width 39 height 16
drag, startPoint x: 366, startPoint y: 280, endPoint x: 307, endPoint y: 287, distance: 60.0
click at [317, 287] on div "Generate new dieline Product template Reverse tuck end Outer dimensions Width 5…" at bounding box center [633, 210] width 1267 height 357
type input "15"
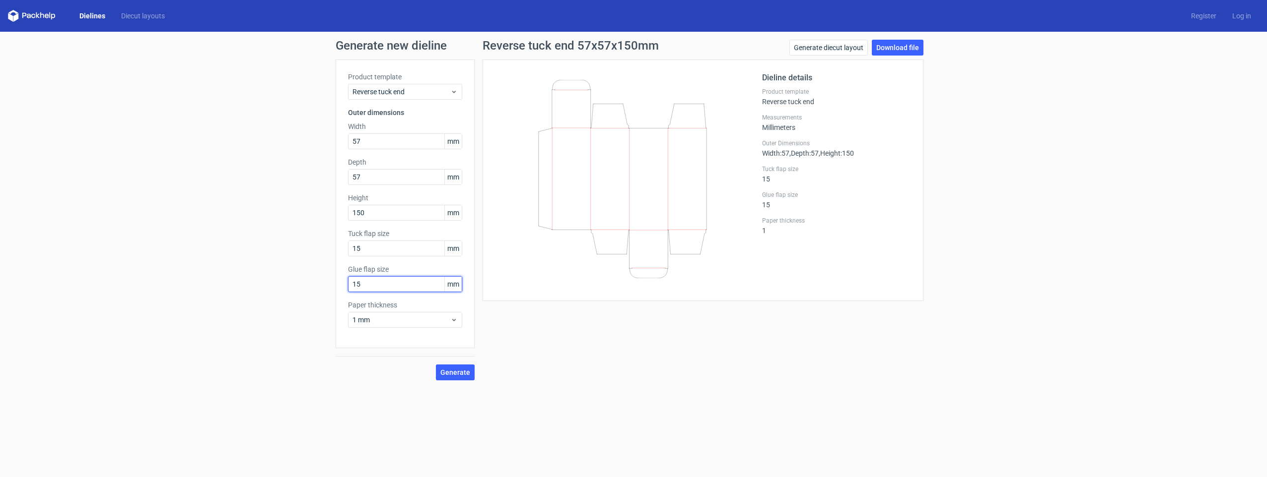
click at [436, 365] on button "Generate" at bounding box center [455, 373] width 39 height 16
drag, startPoint x: 372, startPoint y: 251, endPoint x: 312, endPoint y: 249, distance: 60.1
click at [328, 245] on div "Generate new dieline Product template Reverse tuck end Outer dimensions Width 5…" at bounding box center [633, 210] width 1267 height 357
click at [436, 365] on button "Generate" at bounding box center [455, 373] width 39 height 16
click at [451, 373] on span "Generate" at bounding box center [455, 372] width 30 height 7
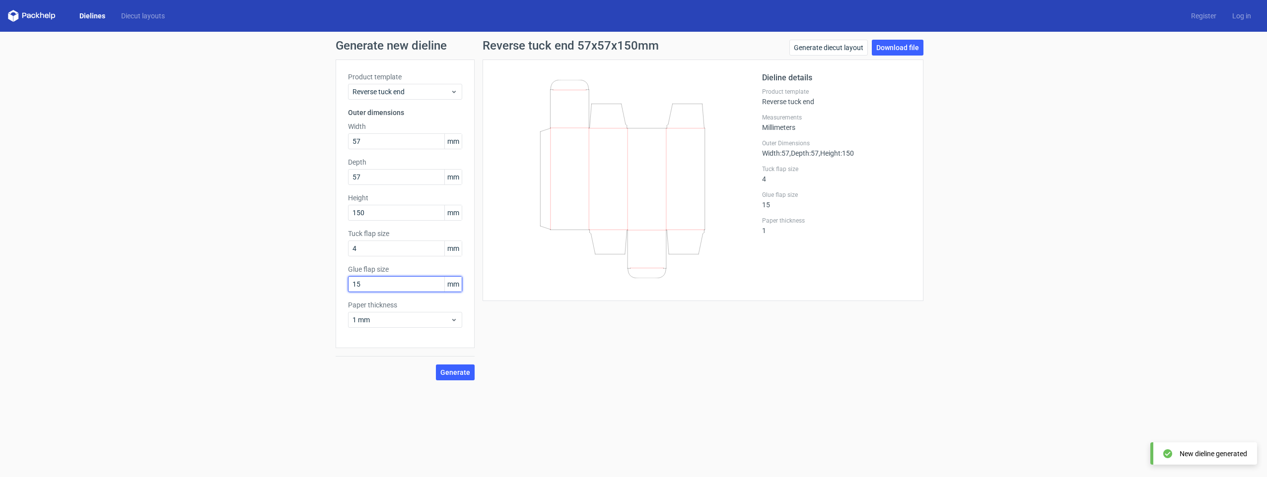
drag, startPoint x: 397, startPoint y: 285, endPoint x: 222, endPoint y: 269, distance: 174.9
click at [344, 275] on div "Product template Reverse tuck end Outer dimensions Width 57 mm Depth 57 mm Heig…" at bounding box center [404, 204] width 139 height 289
drag, startPoint x: 373, startPoint y: 247, endPoint x: 309, endPoint y: 243, distance: 63.6
click at [345, 247] on div "Product template Reverse tuck end Outer dimensions Width 57 mm Depth 57 mm Heig…" at bounding box center [404, 204] width 139 height 289
click at [436, 365] on button "Generate" at bounding box center [455, 373] width 39 height 16
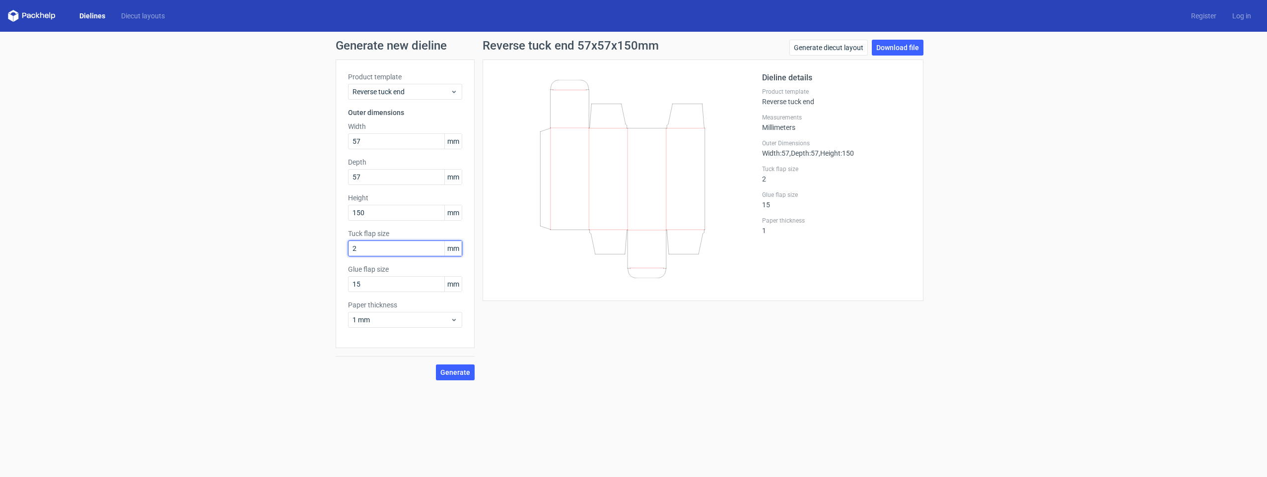
click at [364, 248] on input "2" at bounding box center [405, 249] width 114 height 16
click at [373, 279] on input "15" at bounding box center [405, 284] width 114 height 16
click at [387, 320] on span "1 mm" at bounding box center [401, 320] width 98 height 10
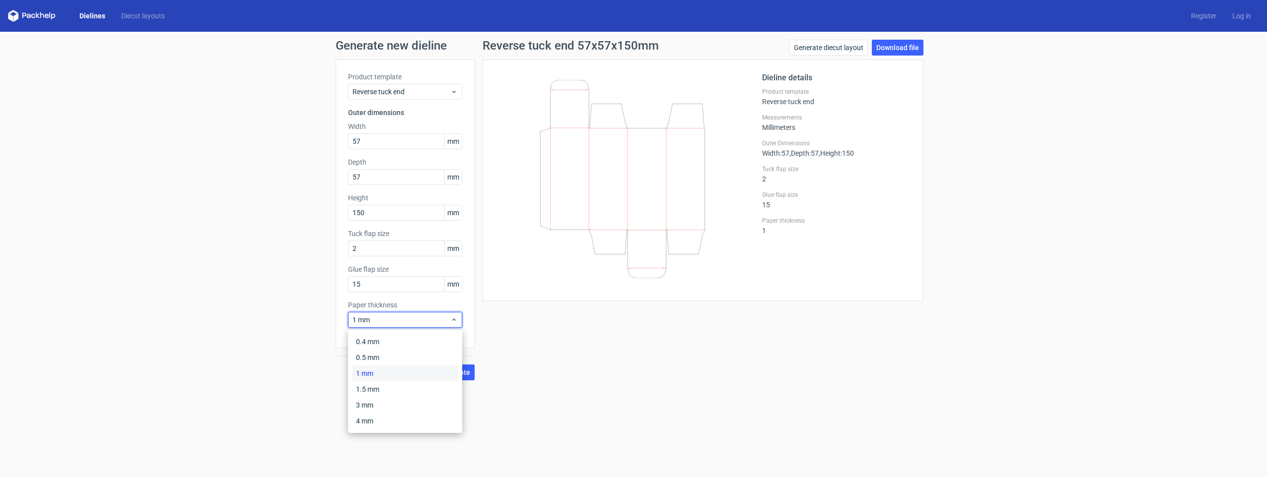
click at [528, 395] on form "Generate new dieline Product template Reverse tuck end Outer dimensions Width 5…" at bounding box center [633, 255] width 1267 height 446
click at [451, 373] on span "Generate" at bounding box center [455, 372] width 30 height 7
click at [1203, 457] on div "New dieline generated" at bounding box center [1212, 454] width 67 height 10
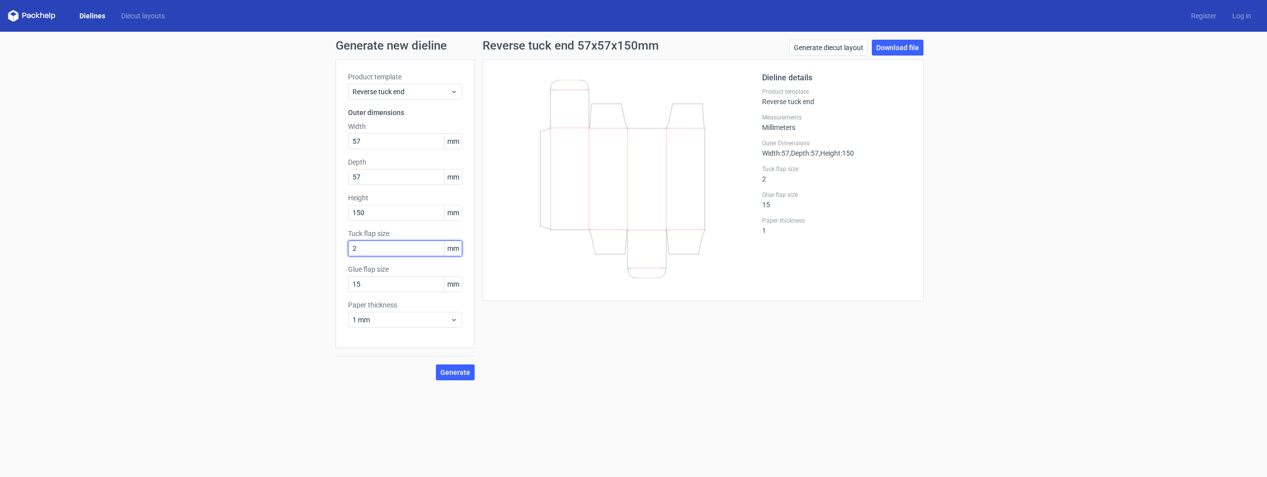
click at [359, 246] on input "2" at bounding box center [405, 249] width 114 height 16
drag, startPoint x: 359, startPoint y: 246, endPoint x: 306, endPoint y: 312, distance: 85.1
click at [336, 246] on div "Product template Reverse tuck end Outer dimensions Width 57 mm Depth 57 mm Heig…" at bounding box center [404, 204] width 139 height 289
click at [533, 417] on form "Generate new dieline Product template Reverse tuck end Outer dimensions Width 5…" at bounding box center [633, 255] width 1267 height 446
click at [455, 375] on span "Generate" at bounding box center [455, 372] width 30 height 7
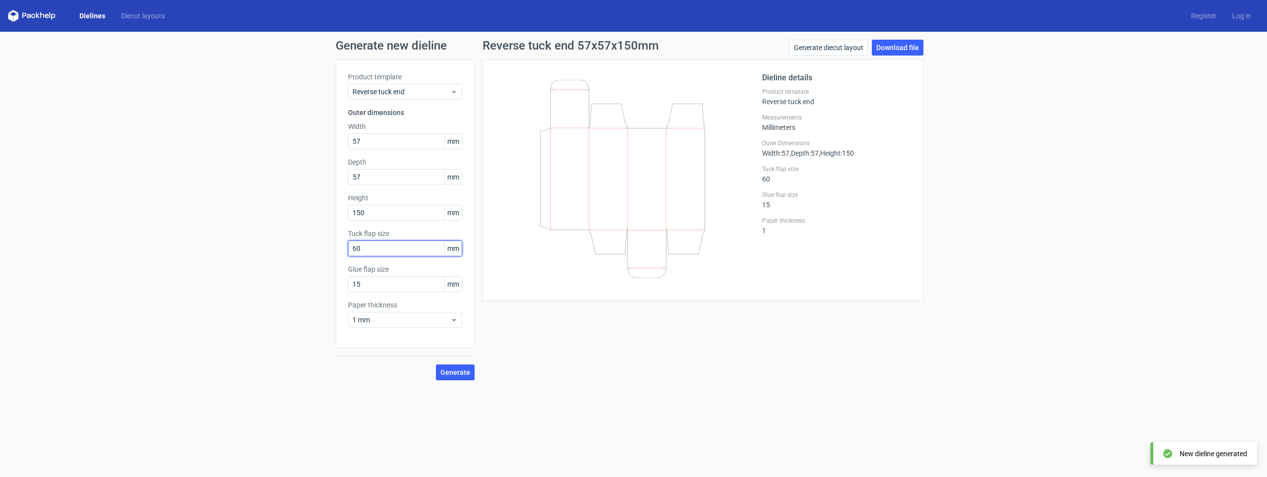
drag, startPoint x: 371, startPoint y: 249, endPoint x: 302, endPoint y: 249, distance: 69.0
click at [331, 246] on div "Generate new dieline Product template Reverse tuck end Outer dimensions Width 5…" at bounding box center [633, 210] width 1267 height 357
type input "0"
click at [436, 365] on button "Generate" at bounding box center [455, 373] width 39 height 16
click at [447, 376] on span "Generate" at bounding box center [455, 372] width 30 height 7
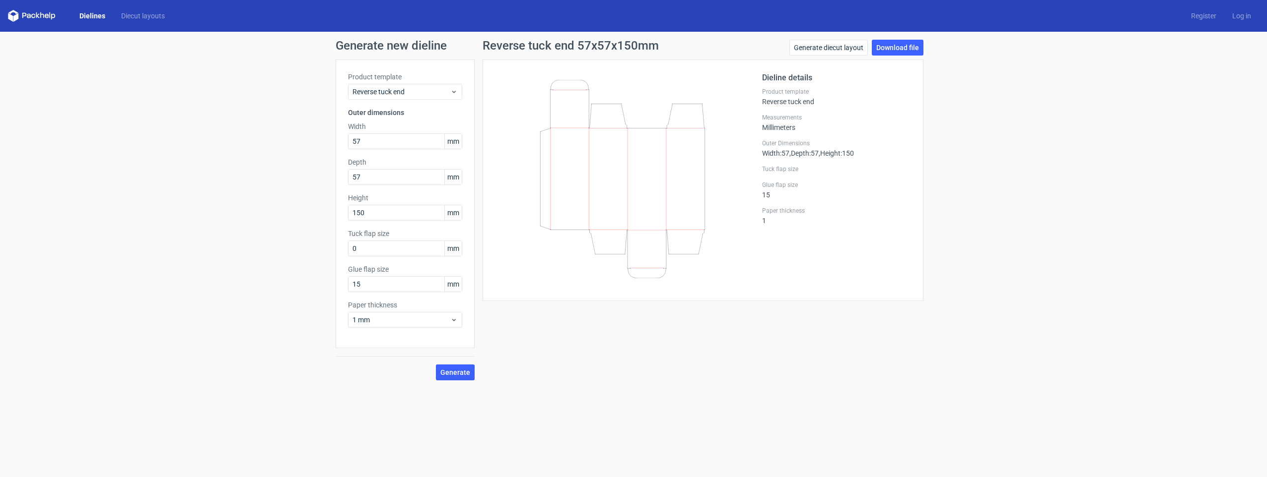
drag, startPoint x: 134, startPoint y: 14, endPoint x: 133, endPoint y: 27, distance: 13.0
click at [134, 14] on link "Diecut layouts" at bounding box center [143, 16] width 60 height 10
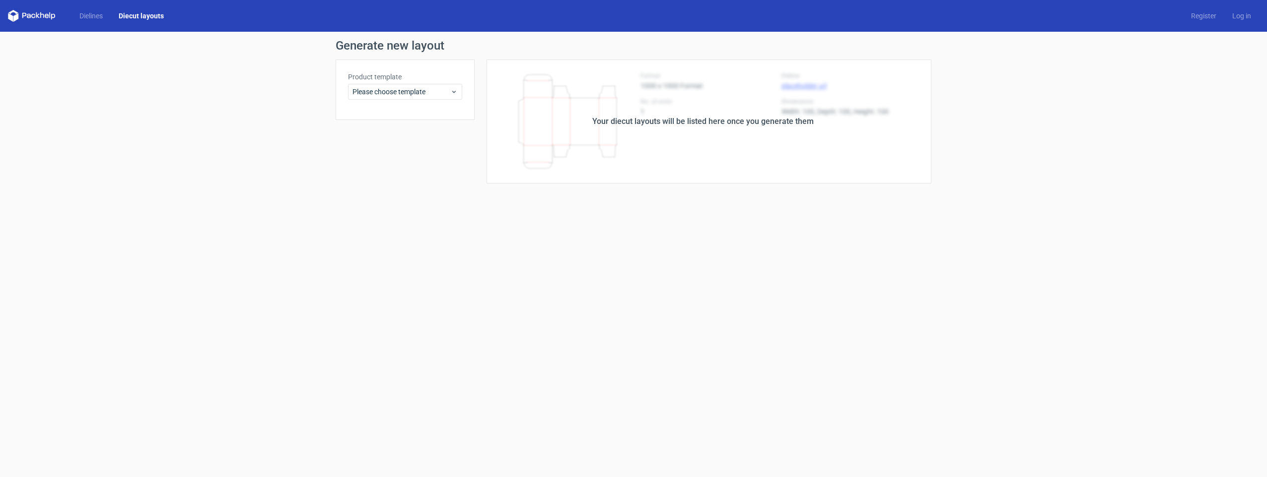
click at [405, 79] on label "Product template" at bounding box center [405, 77] width 114 height 10
click at [399, 93] on span "Please choose template" at bounding box center [401, 92] width 98 height 10
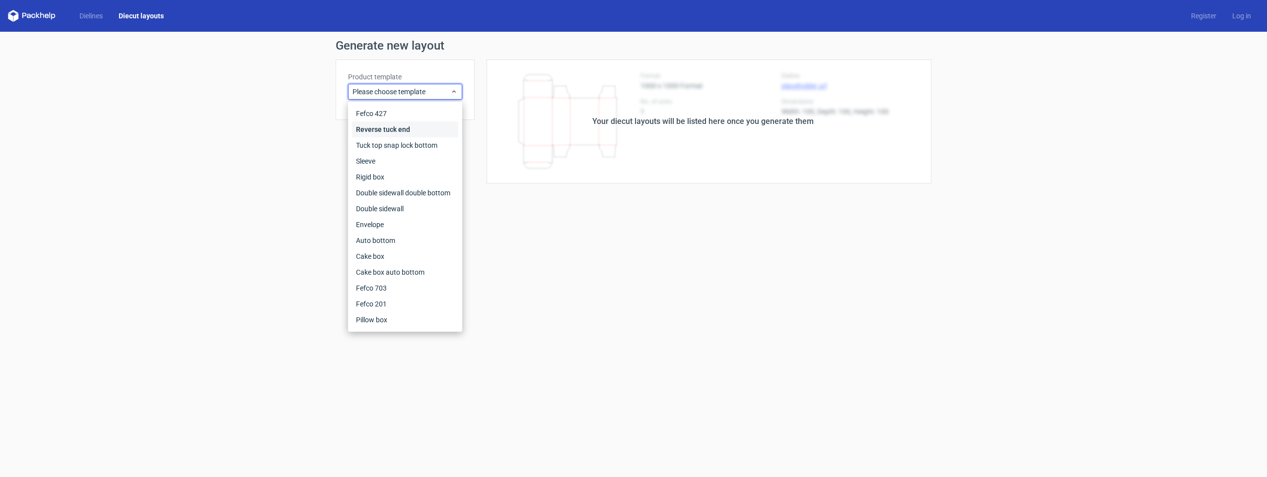
click at [390, 128] on div "Reverse tuck end" at bounding box center [405, 130] width 106 height 16
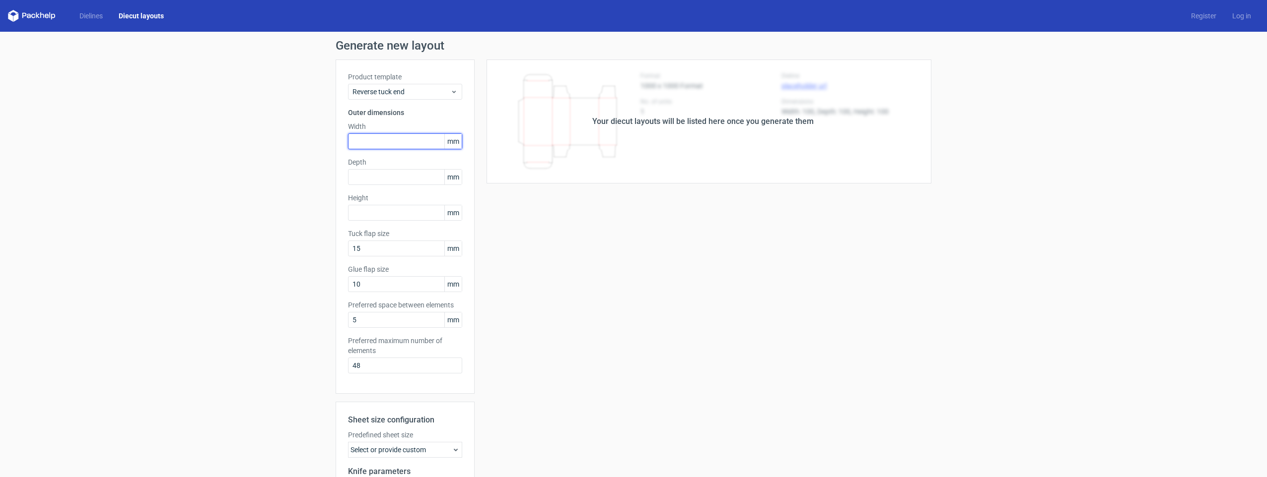
click at [369, 141] on input "text" at bounding box center [405, 141] width 114 height 16
click at [362, 218] on input "text" at bounding box center [405, 213] width 114 height 16
type input "150"
click at [378, 178] on input "text" at bounding box center [405, 177] width 114 height 16
type input "57"
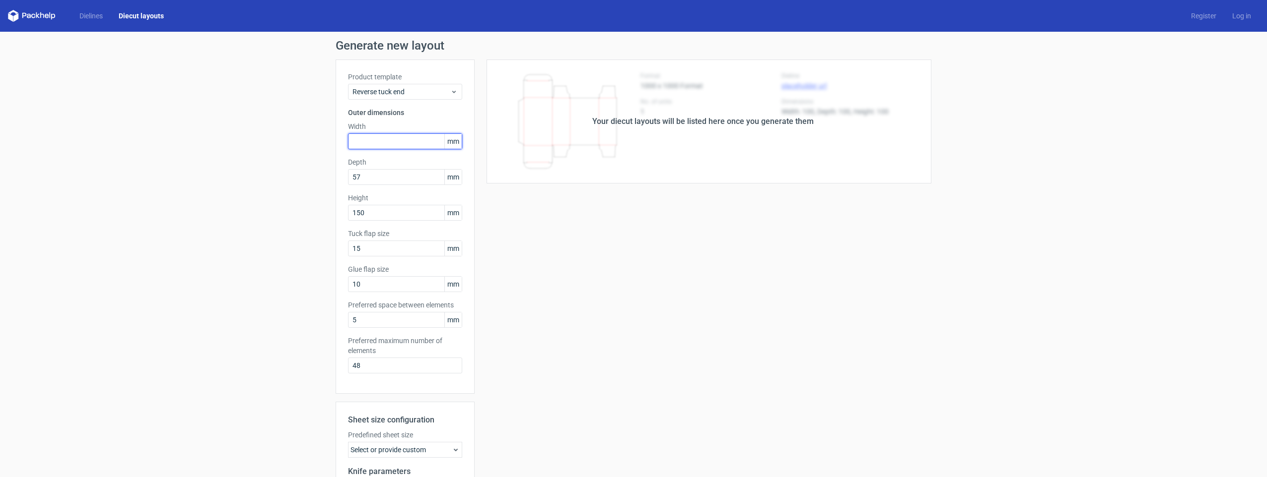
click at [360, 143] on input "text" at bounding box center [405, 141] width 114 height 16
type input "57"
click at [369, 282] on input "10" at bounding box center [405, 284] width 114 height 16
click at [625, 140] on div "Your diecut layouts will be listed here once you generate them" at bounding box center [702, 122] width 457 height 124
click at [652, 120] on div "Your diecut layouts will be listed here once you generate them" at bounding box center [702, 122] width 221 height 12
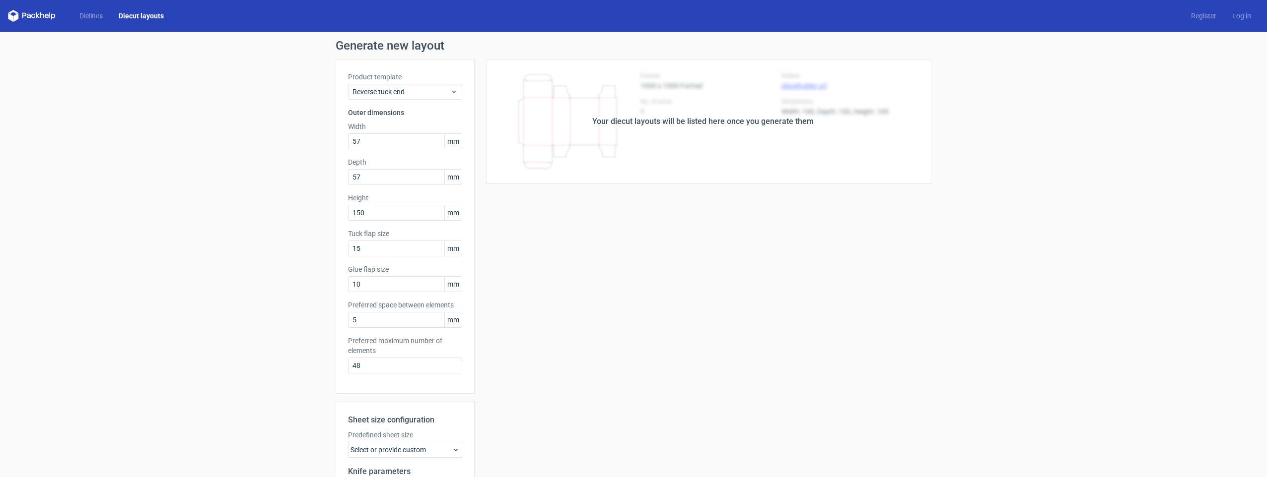
click at [647, 147] on div "Your diecut layouts will be listed here once you generate them" at bounding box center [702, 122] width 457 height 124
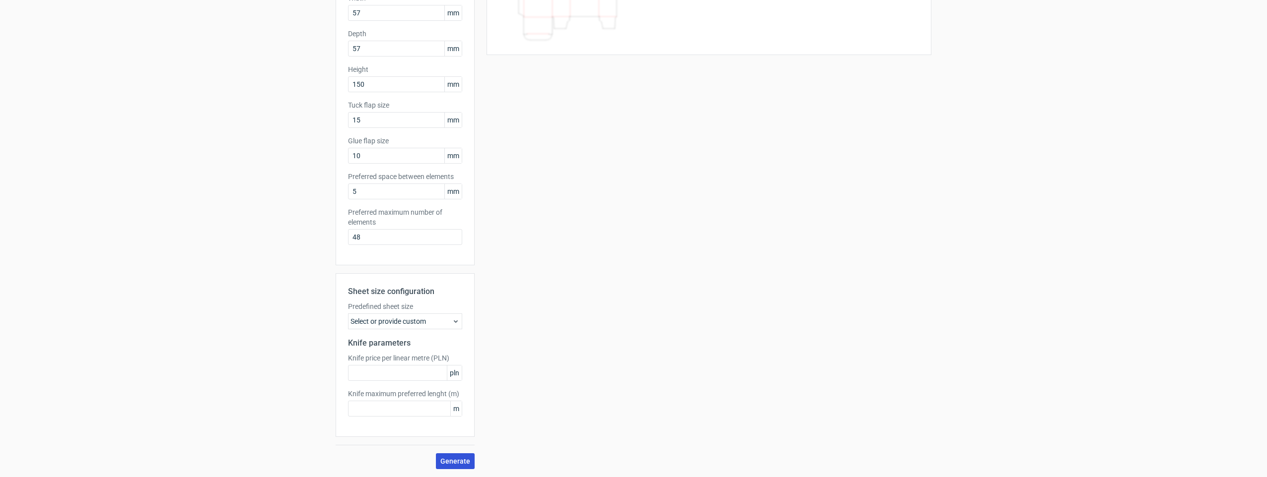
click at [450, 463] on span "Generate" at bounding box center [455, 461] width 30 height 7
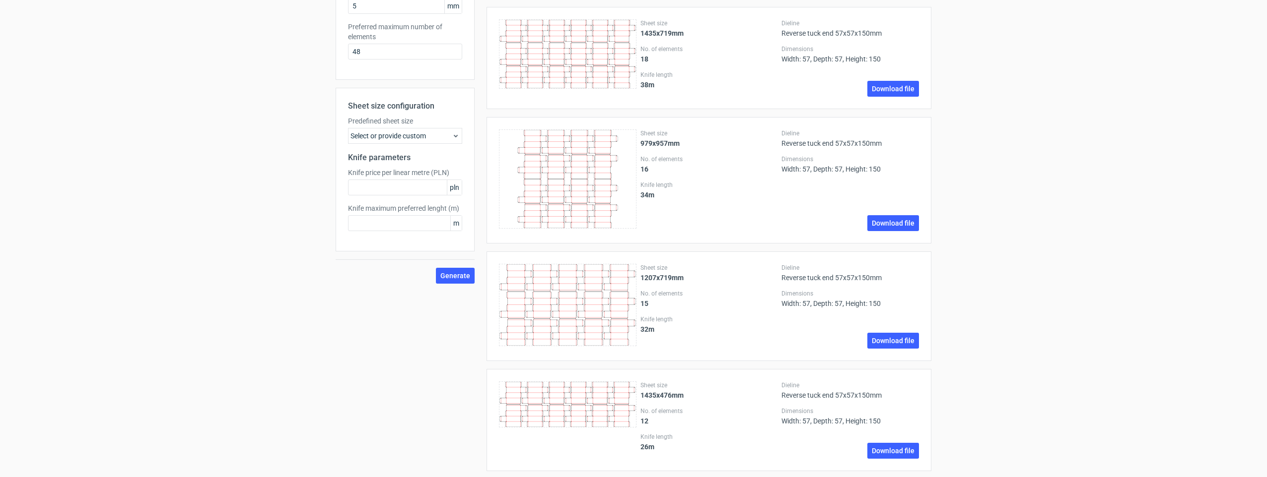
scroll to position [66, 0]
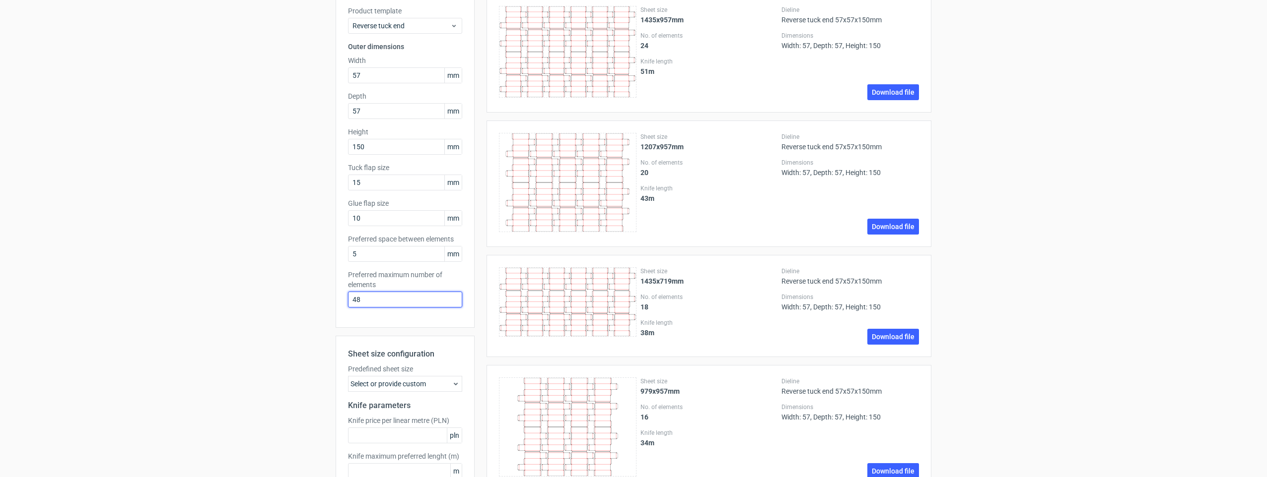
drag, startPoint x: 369, startPoint y: 301, endPoint x: 269, endPoint y: 307, distance: 99.9
click at [335, 301] on div "Product template Reverse tuck end Outer dimensions Width 57 mm Depth 57 mm Heig…" at bounding box center [404, 161] width 139 height 334
type input "2"
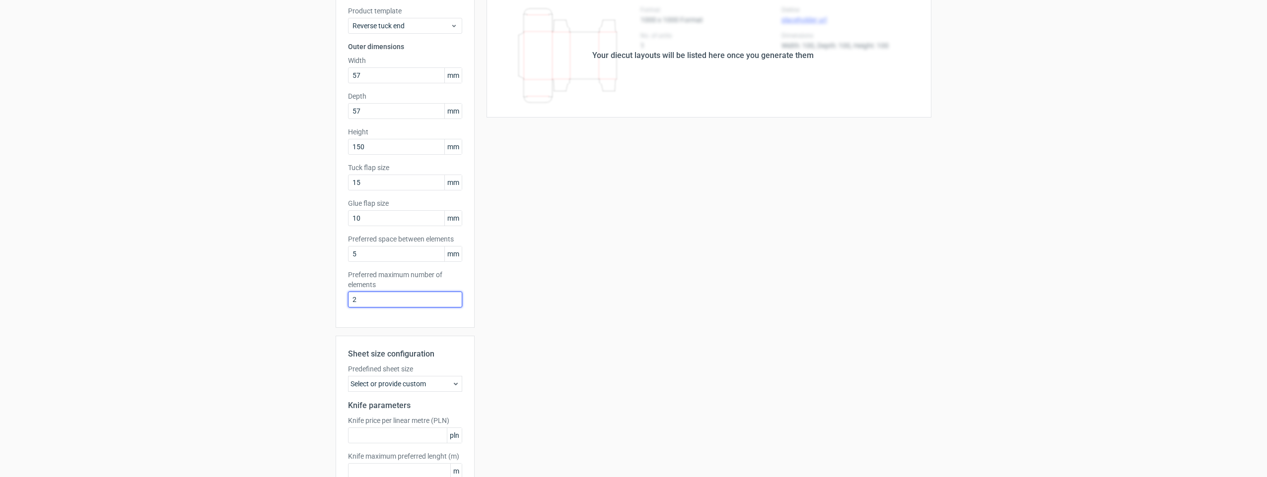
scroll to position [0, 0]
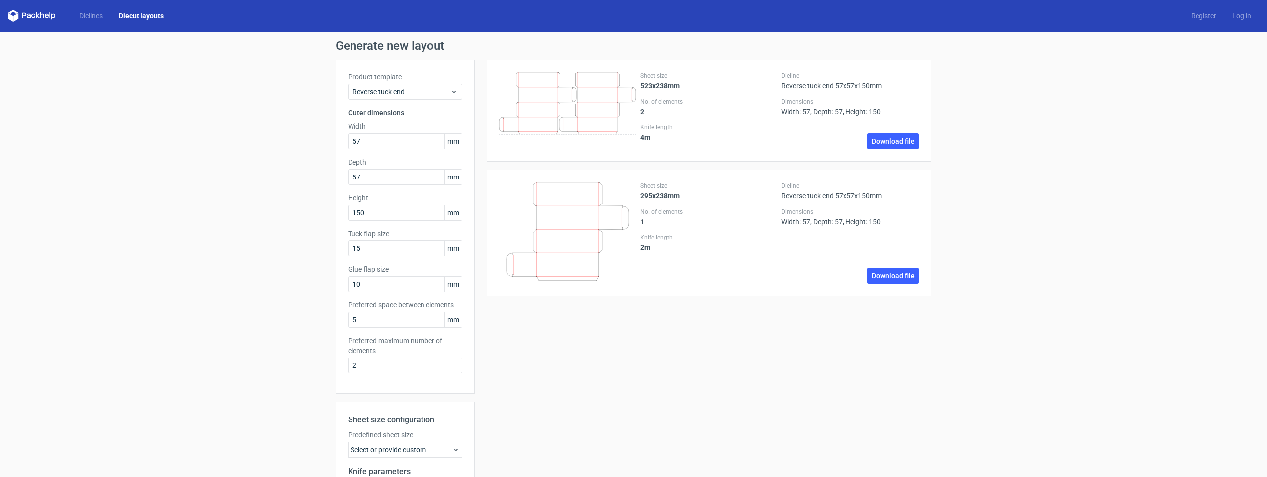
click at [426, 395] on div "Product template Reverse tuck end Outer dimensions Width 57 mm Depth 57 mm Heig…" at bounding box center [404, 329] width 139 height 538
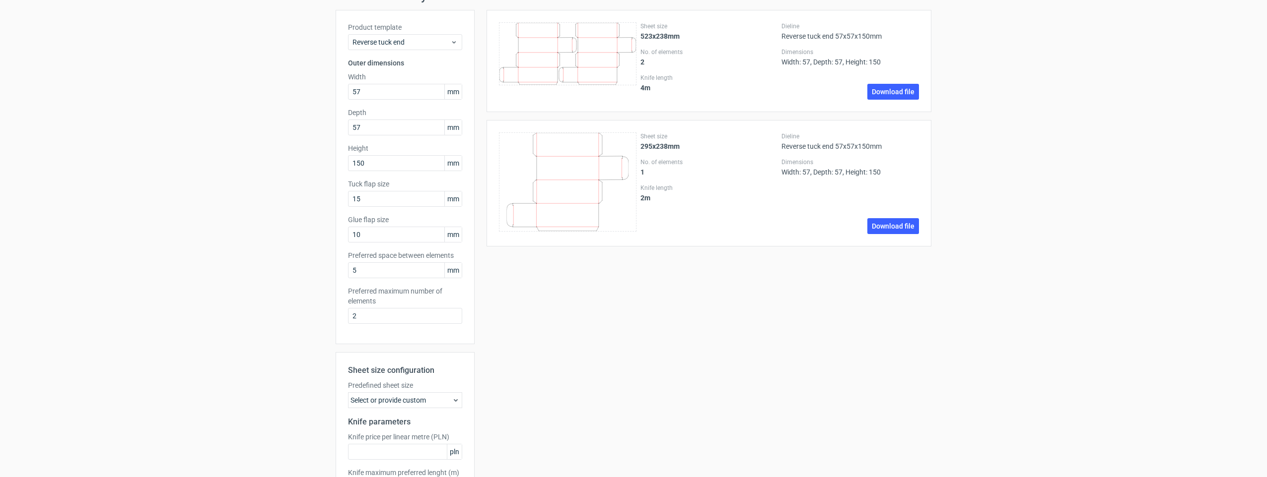
click at [428, 399] on div "Select or provide custom" at bounding box center [405, 401] width 114 height 16
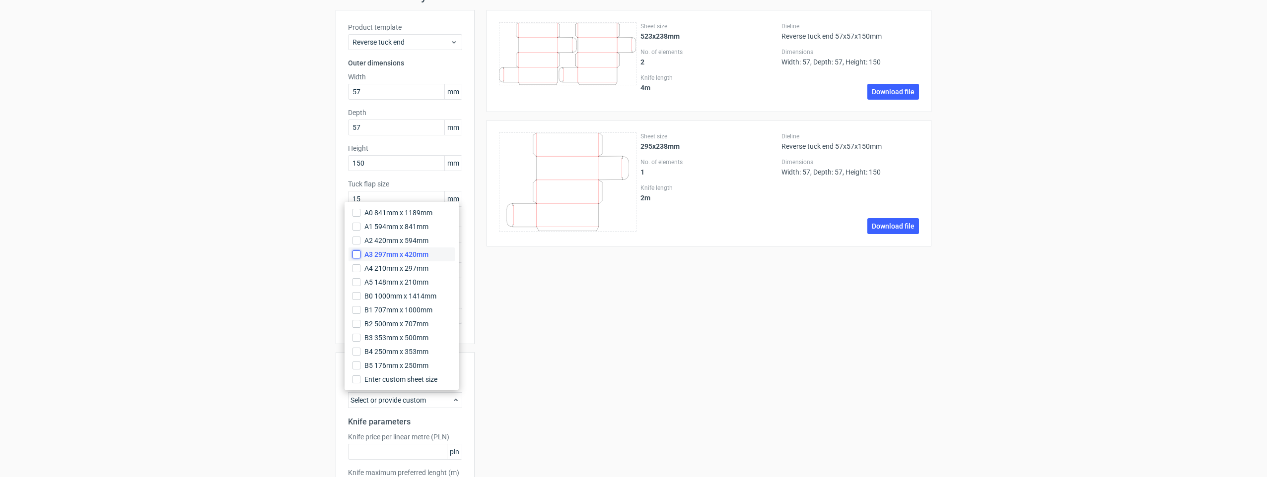
click at [357, 253] on input "A3 297mm x 420mm" at bounding box center [356, 255] width 8 height 8
click at [634, 376] on div "Sheet size 523x238mm No. of elements 2 Knife length 4 m Dieline Reverse tuck en…" at bounding box center [702, 279] width 457 height 538
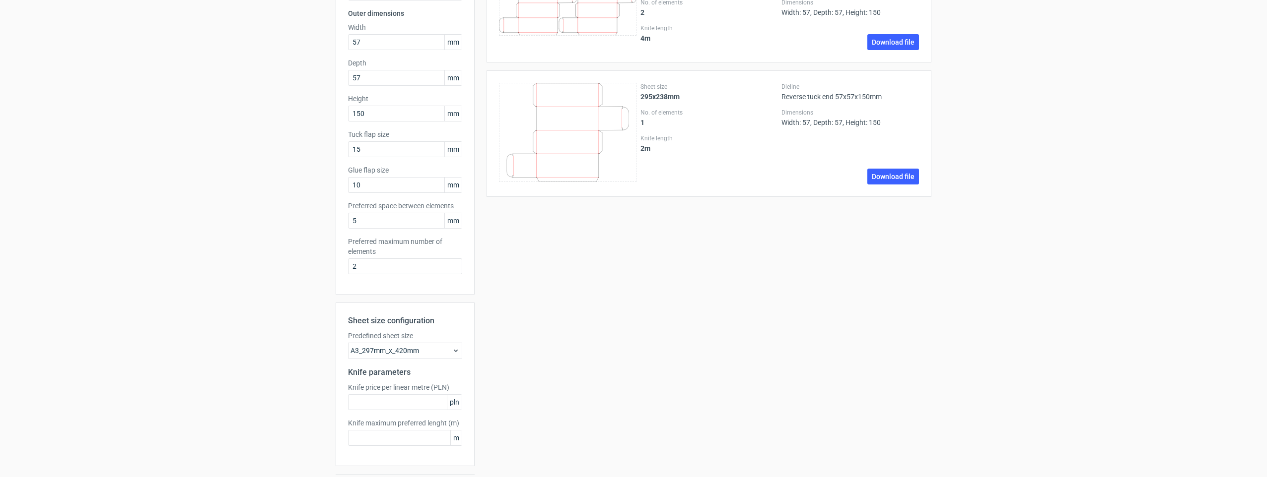
scroll to position [129, 0]
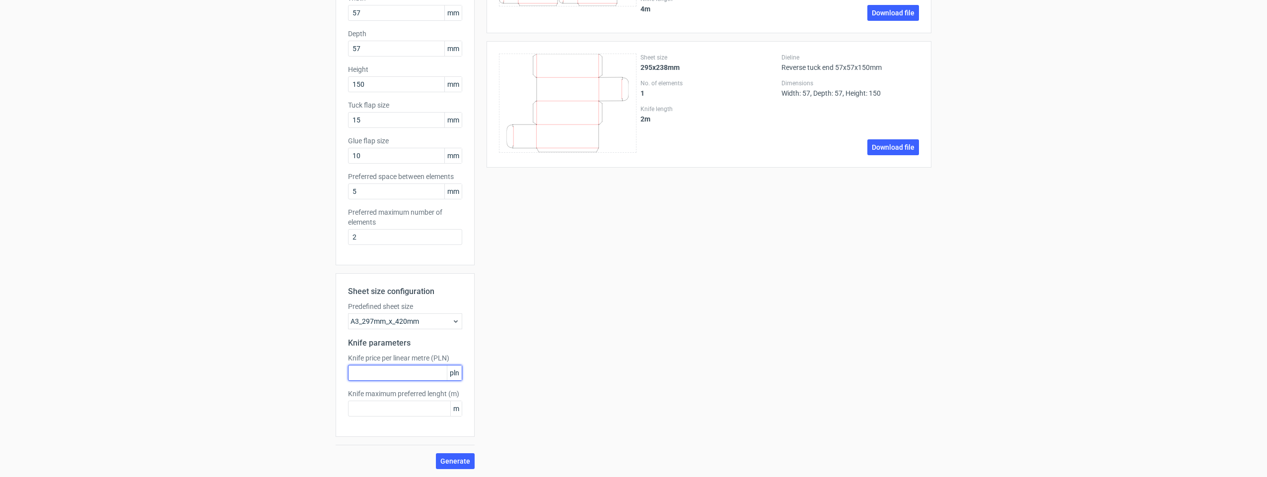
click at [399, 375] on input "text" at bounding box center [405, 373] width 114 height 16
click at [393, 407] on input "text" at bounding box center [405, 409] width 114 height 16
click at [532, 387] on div "Sheet size 523x238mm No. of elements 2 Knife length 4 m Dieline Reverse tuck en…" at bounding box center [702, 200] width 457 height 538
click at [456, 460] on span "Generate" at bounding box center [455, 461] width 30 height 7
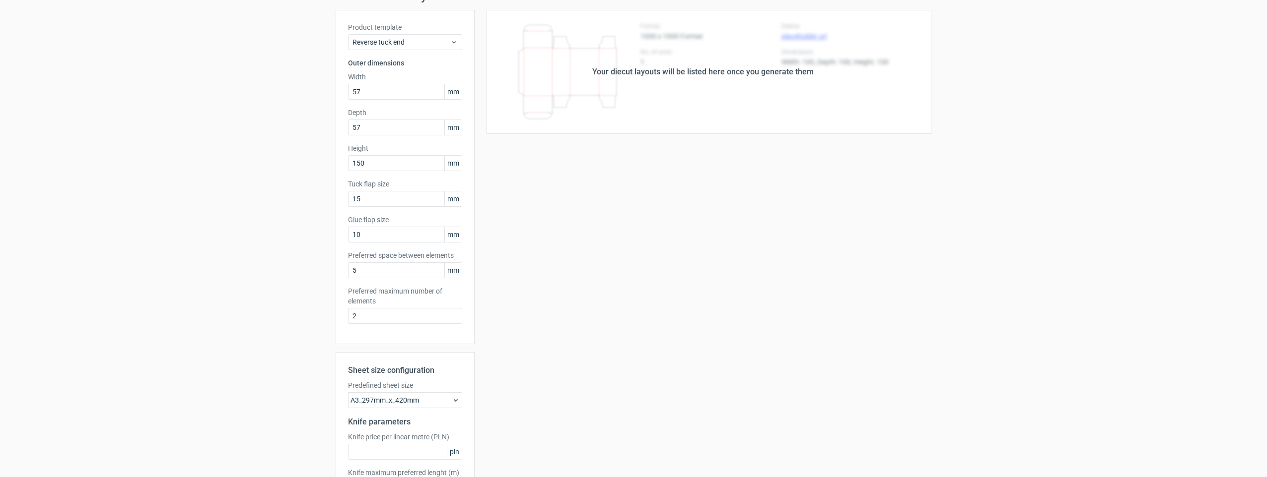
scroll to position [99, 0]
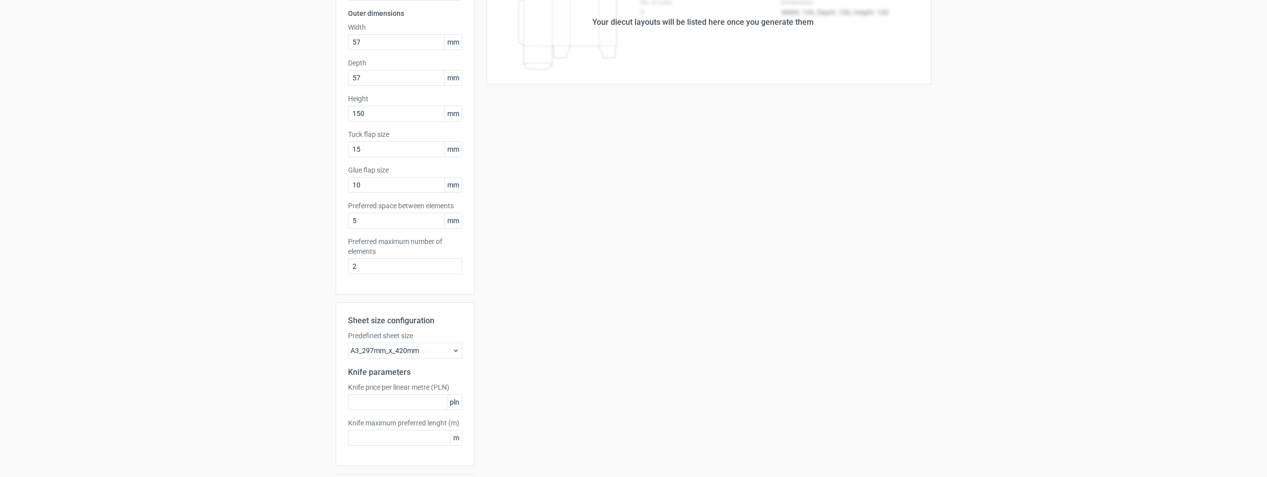
click at [419, 355] on div "A3_297mm_x_420mm" at bounding box center [405, 351] width 114 height 16
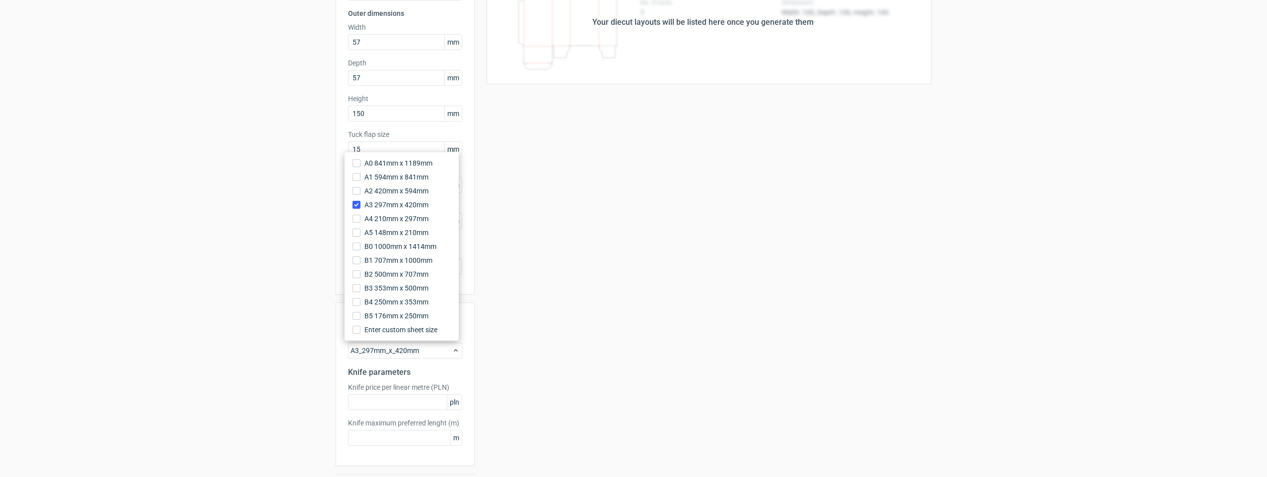
click at [505, 353] on div "Your diecut layouts will be listed here once you generate them Height Depth Wid…" at bounding box center [702, 229] width 457 height 538
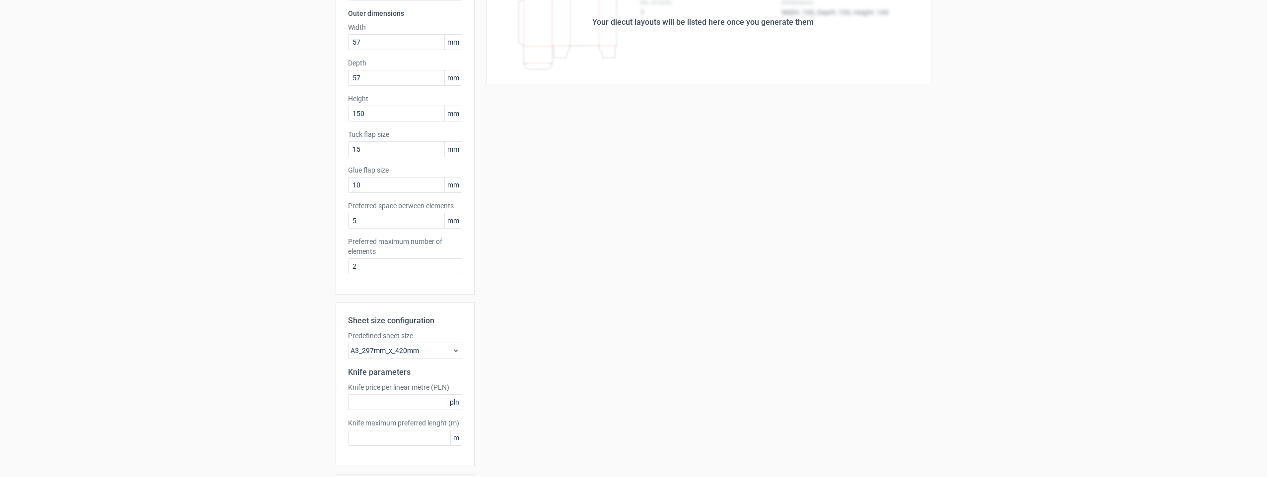
click at [452, 353] on icon at bounding box center [456, 351] width 8 height 8
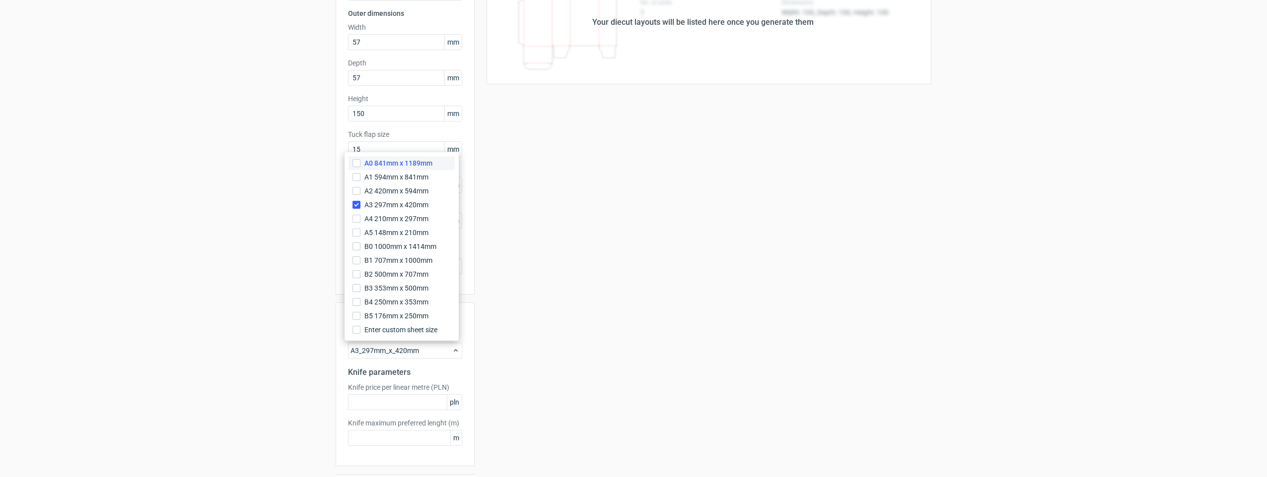
click at [384, 164] on span "A0 841mm x 1189mm" at bounding box center [398, 163] width 68 height 10
click at [360, 164] on input "A0 841mm x 1189mm" at bounding box center [356, 163] width 8 height 8
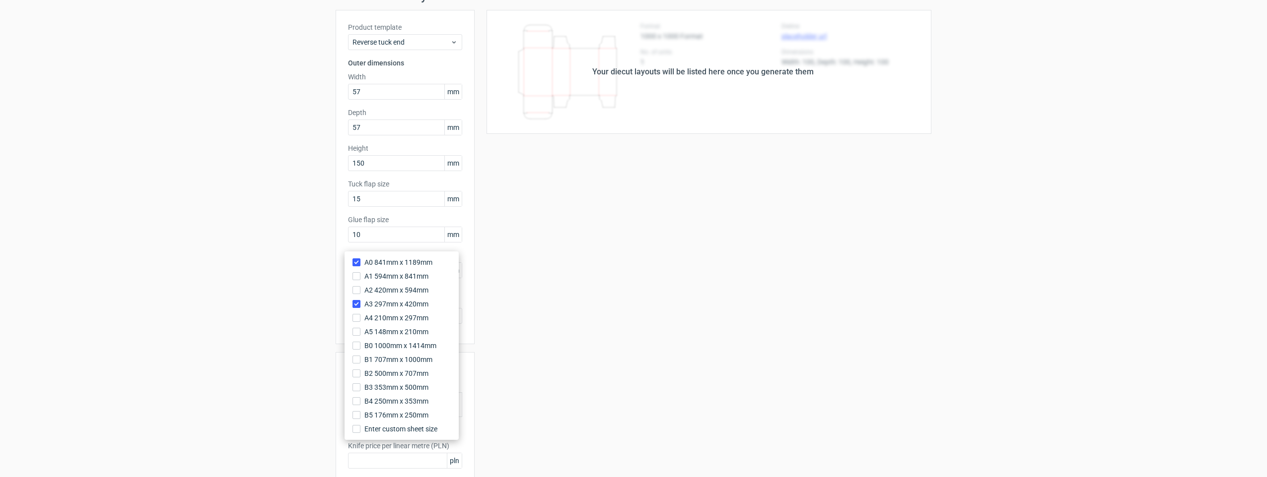
scroll to position [0, 0]
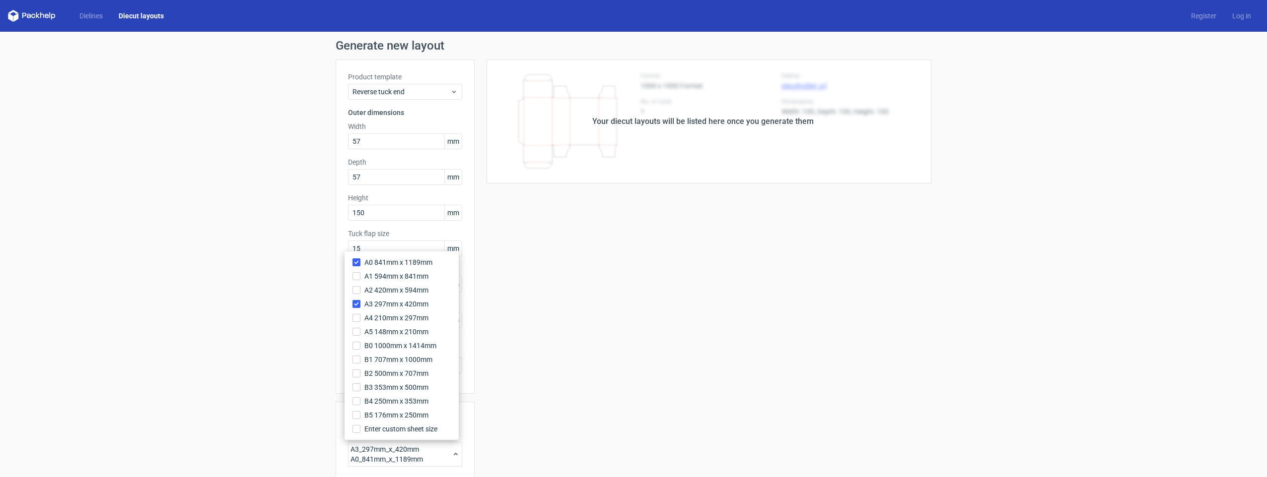
click at [555, 303] on div "Your diecut layouts will be listed here once you generate them Height Depth Wid…" at bounding box center [702, 333] width 457 height 547
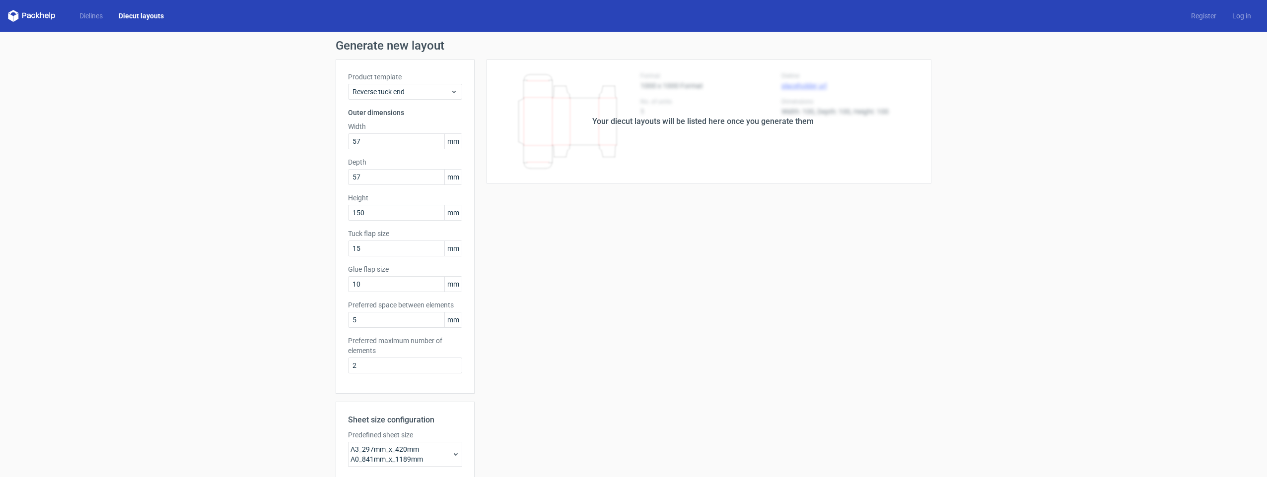
scroll to position [137, 0]
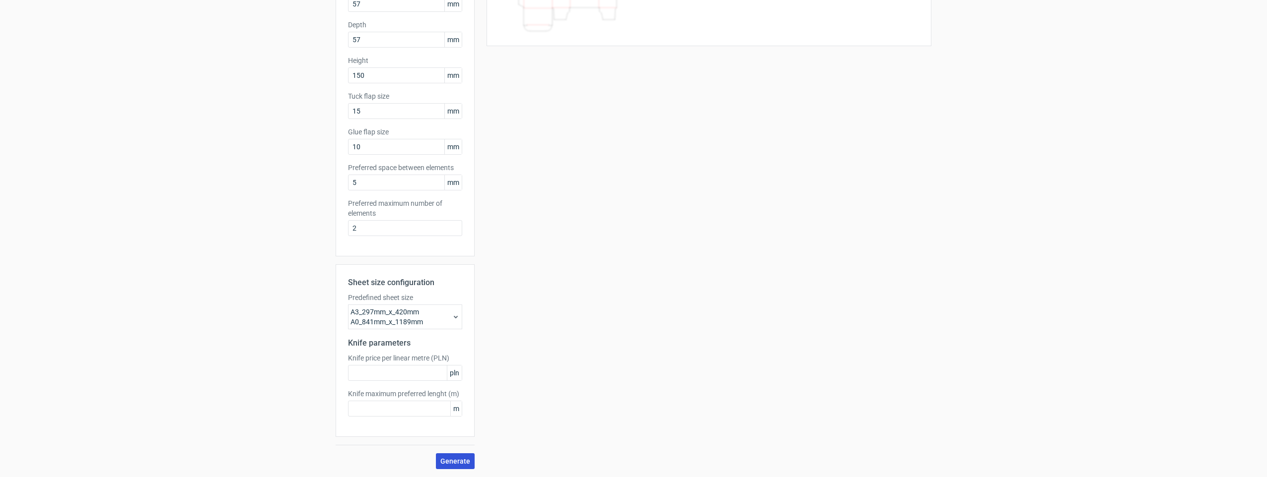
click at [464, 459] on span "Generate" at bounding box center [455, 461] width 30 height 7
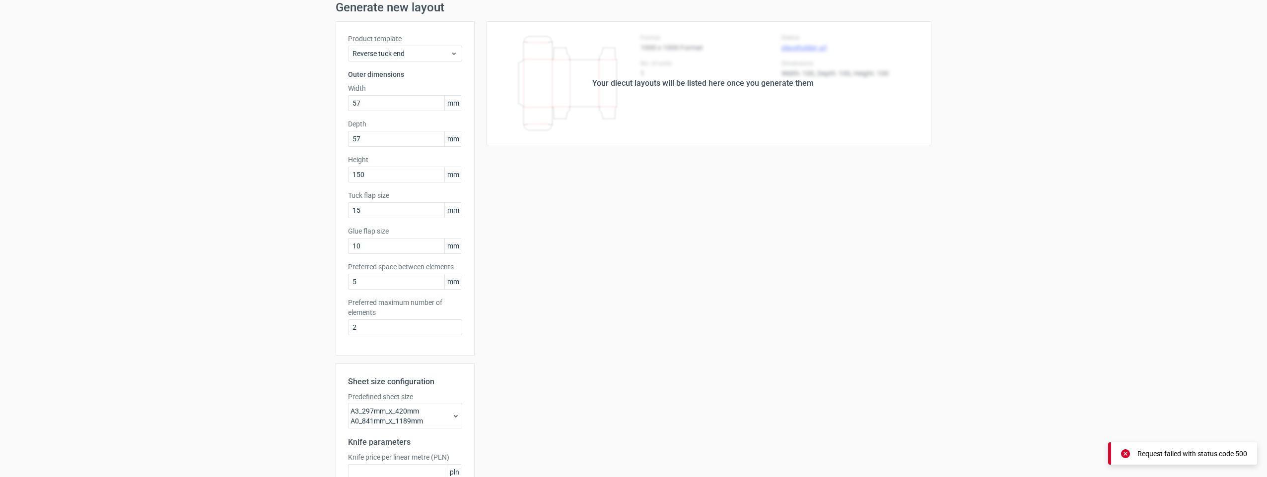
scroll to position [0, 0]
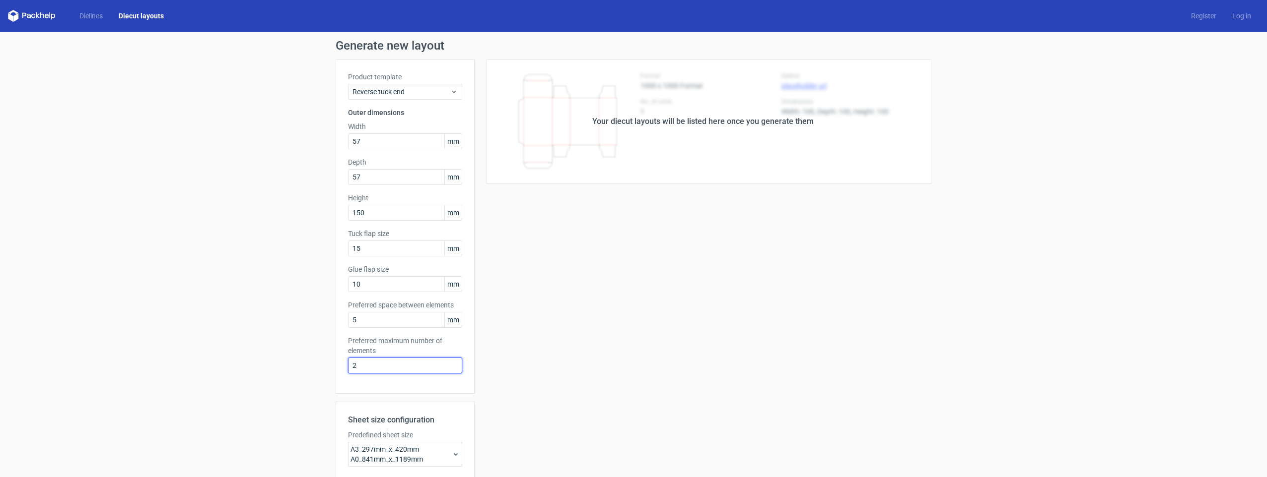
click at [430, 370] on input "2" at bounding box center [405, 366] width 114 height 16
click at [94, 18] on link "Dielines" at bounding box center [90, 16] width 39 height 10
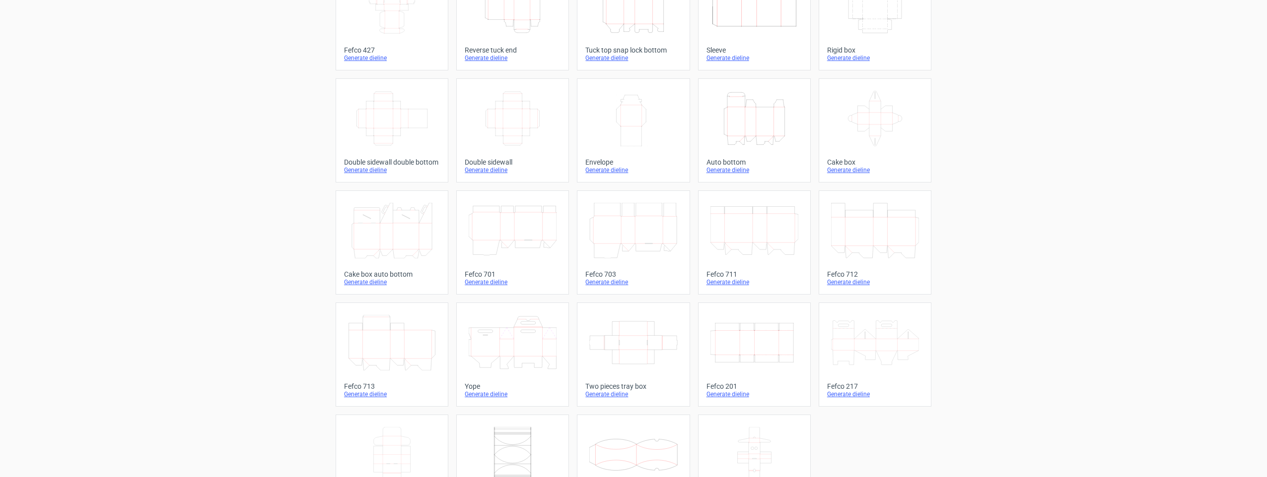
scroll to position [44, 0]
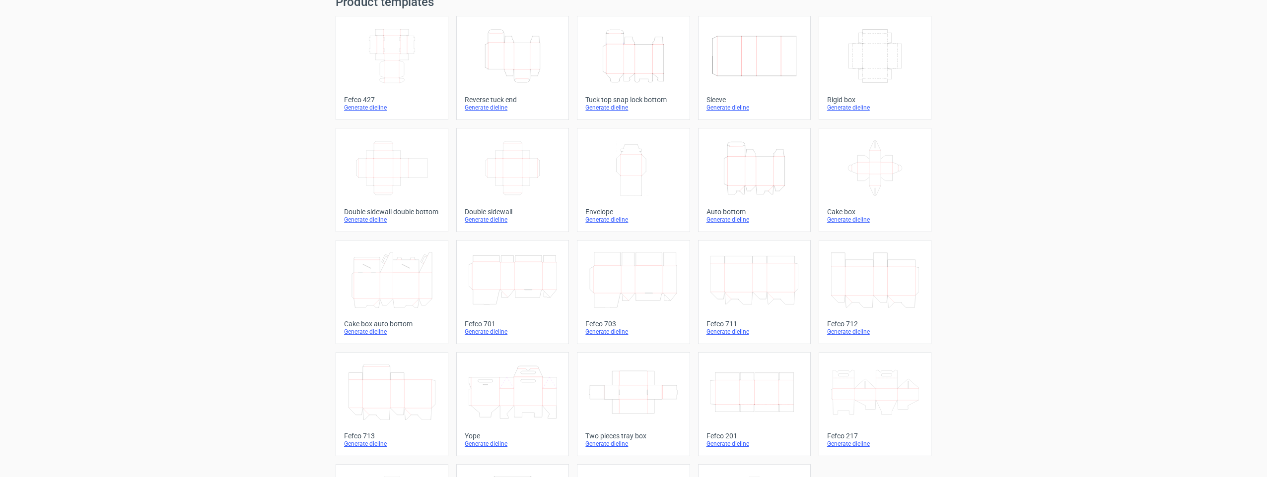
click at [477, 108] on div "Generate dieline" at bounding box center [513, 108] width 96 height 8
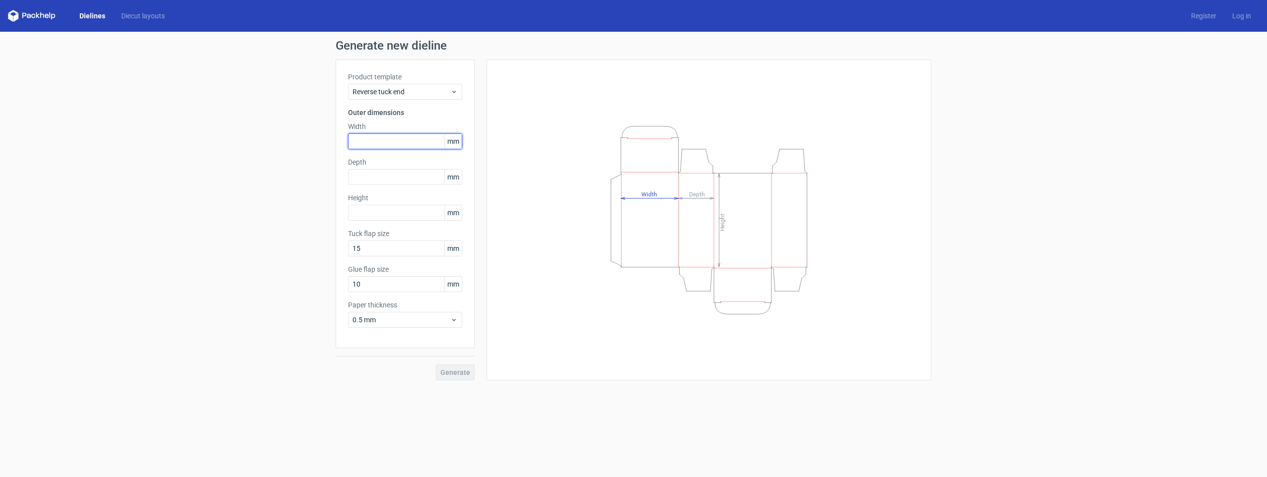
click at [364, 136] on input "text" at bounding box center [405, 141] width 114 height 16
type input "57"
click at [370, 175] on input "text" at bounding box center [405, 177] width 114 height 16
type input "57"
click at [414, 213] on input "text" at bounding box center [405, 213] width 114 height 16
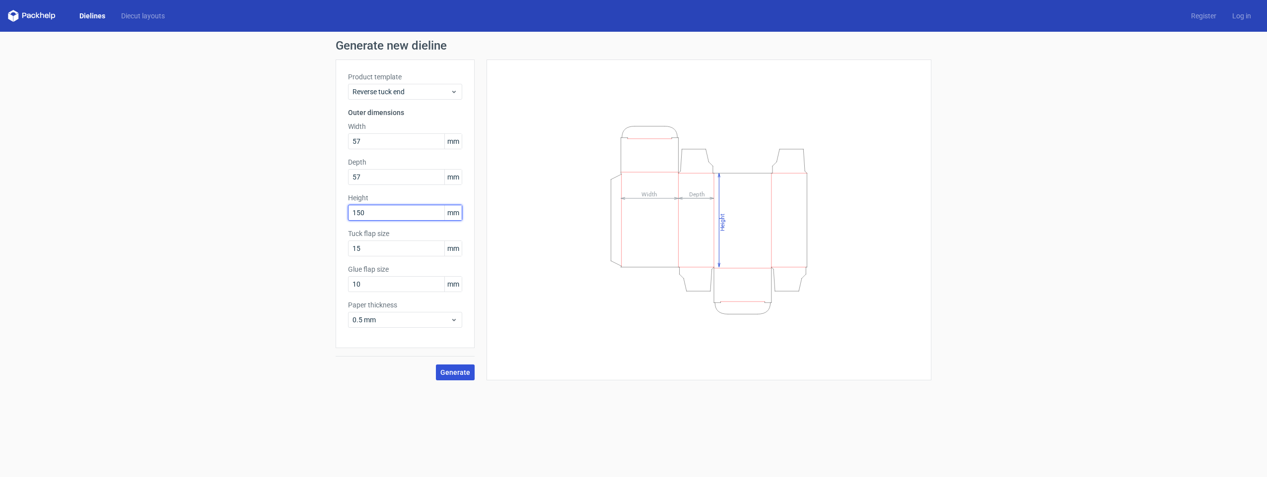
type input "150"
click at [463, 373] on span "Generate" at bounding box center [455, 372] width 30 height 7
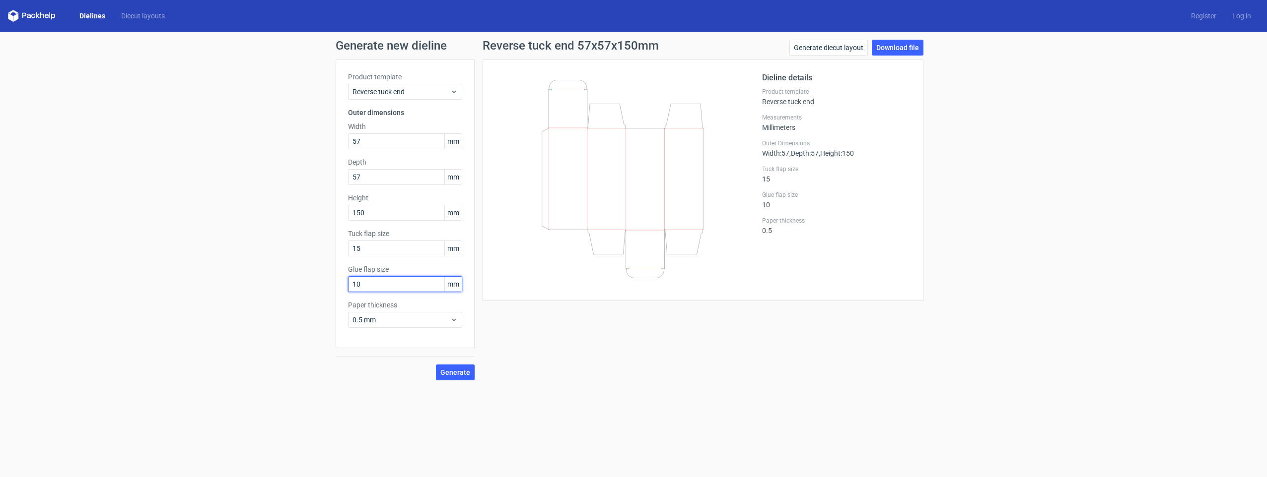
click at [396, 281] on input "10" at bounding box center [405, 284] width 114 height 16
drag, startPoint x: 396, startPoint y: 281, endPoint x: 308, endPoint y: 284, distance: 87.9
click at [331, 284] on div "Generate new dieline Product template Reverse tuck end Outer dimensions Width 5…" at bounding box center [633, 210] width 1267 height 357
type input "15"
click at [436, 365] on button "Generate" at bounding box center [455, 373] width 39 height 16
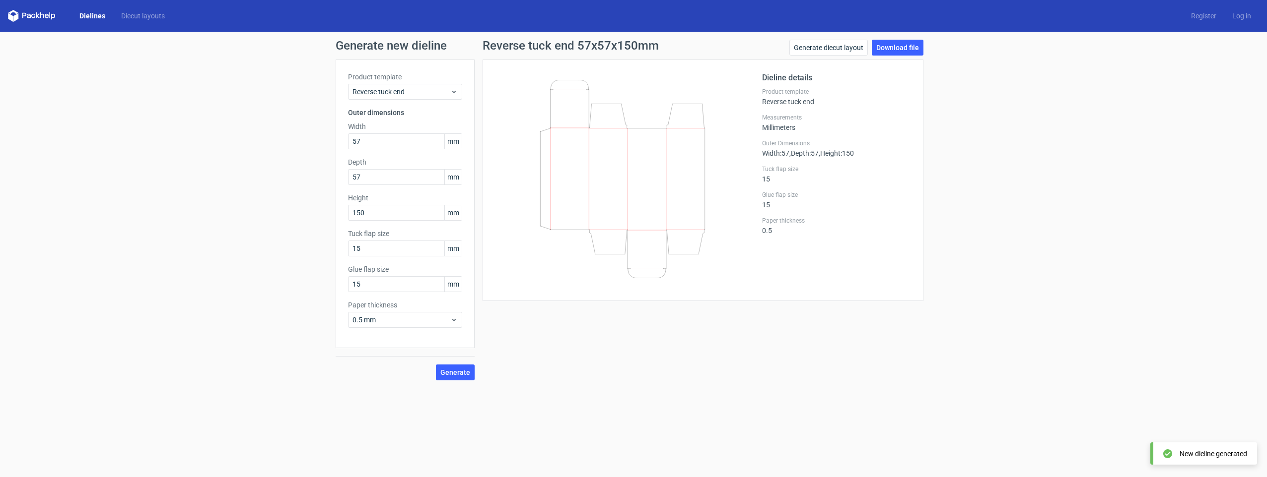
click at [574, 368] on div "Reverse tuck end 57x57x150mm Generate diecut layout Download file Dieline detai…" at bounding box center [702, 210] width 457 height 341
click at [417, 315] on span "0.5 mm" at bounding box center [401, 320] width 98 height 10
click at [366, 376] on div "1 mm" at bounding box center [405, 374] width 106 height 16
click at [801, 45] on link "Generate diecut layout" at bounding box center [828, 48] width 78 height 16
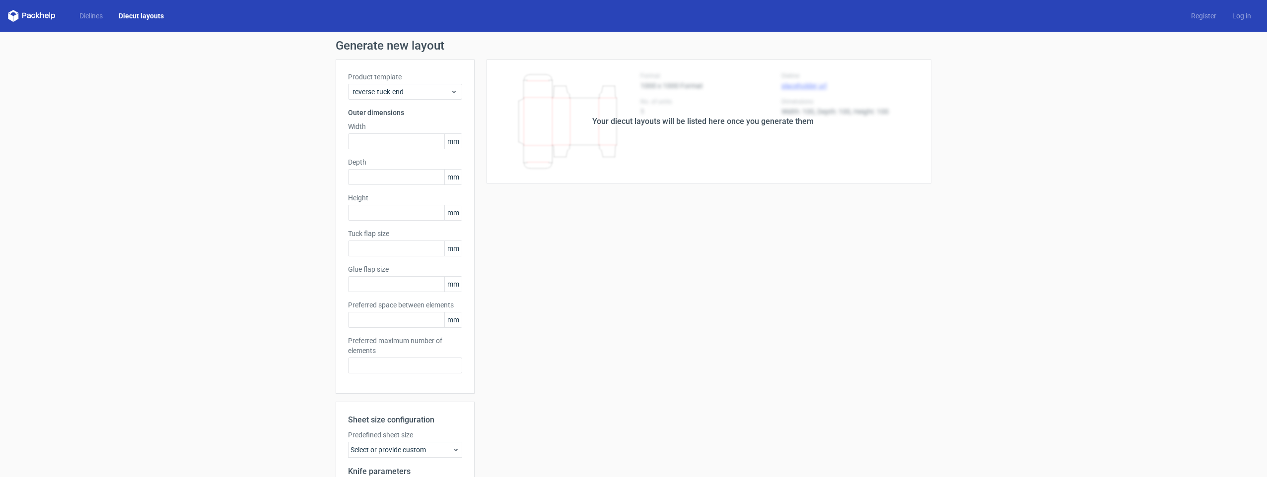
type input "57"
type input "150"
type input "15"
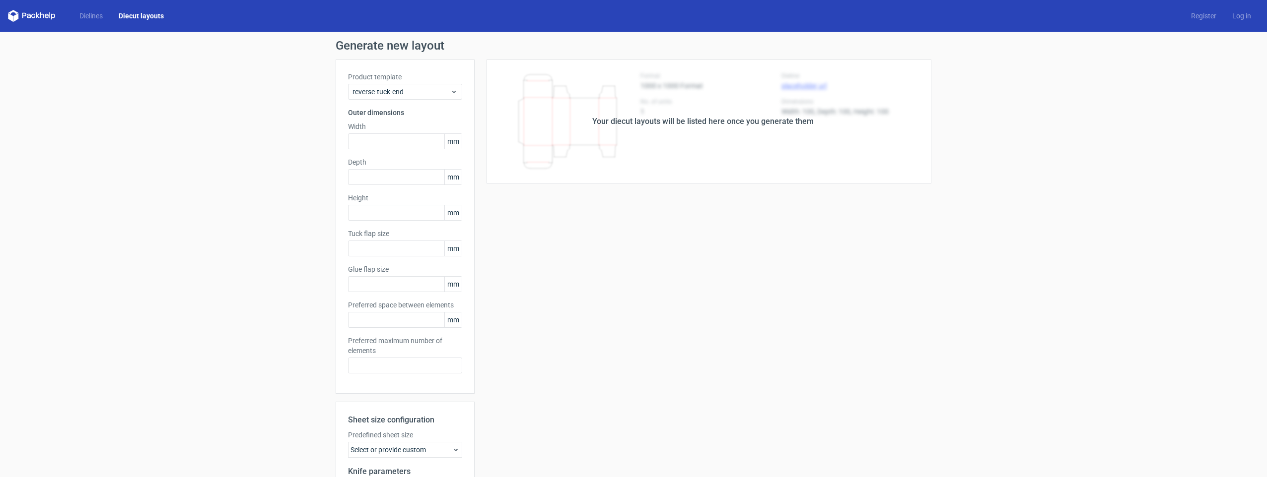
type input "5"
type input "48"
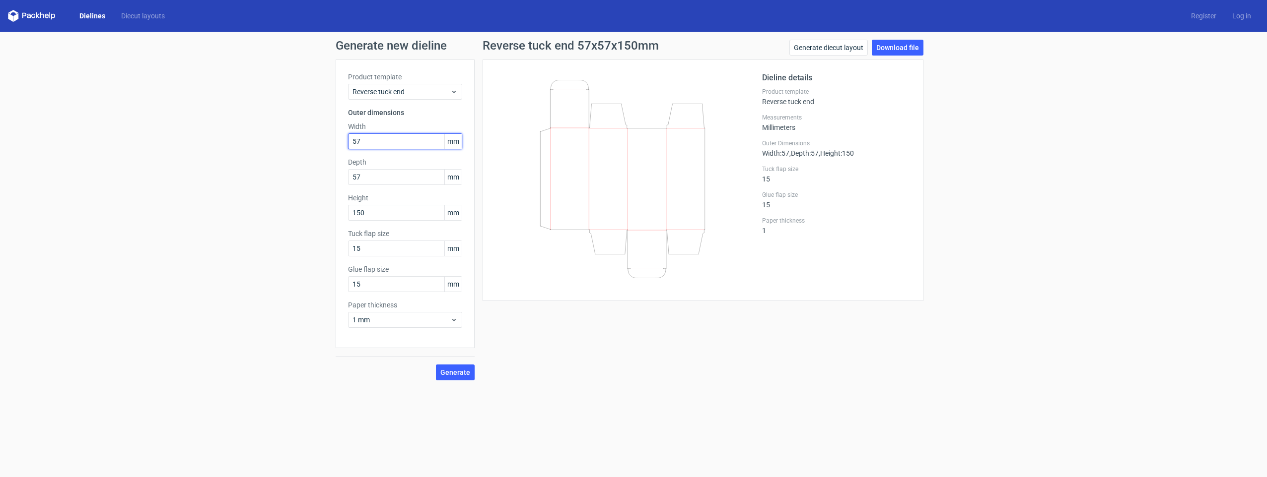
click at [385, 143] on input "57" at bounding box center [405, 141] width 114 height 16
drag, startPoint x: 385, startPoint y: 142, endPoint x: 326, endPoint y: 134, distance: 59.6
click at [327, 134] on div "Generate new dieline Product template Reverse tuck end Outer dimensions Width 5…" at bounding box center [633, 210] width 1267 height 357
click at [359, 141] on input "918" at bounding box center [405, 141] width 114 height 16
click at [369, 141] on input "918" at bounding box center [405, 141] width 114 height 16
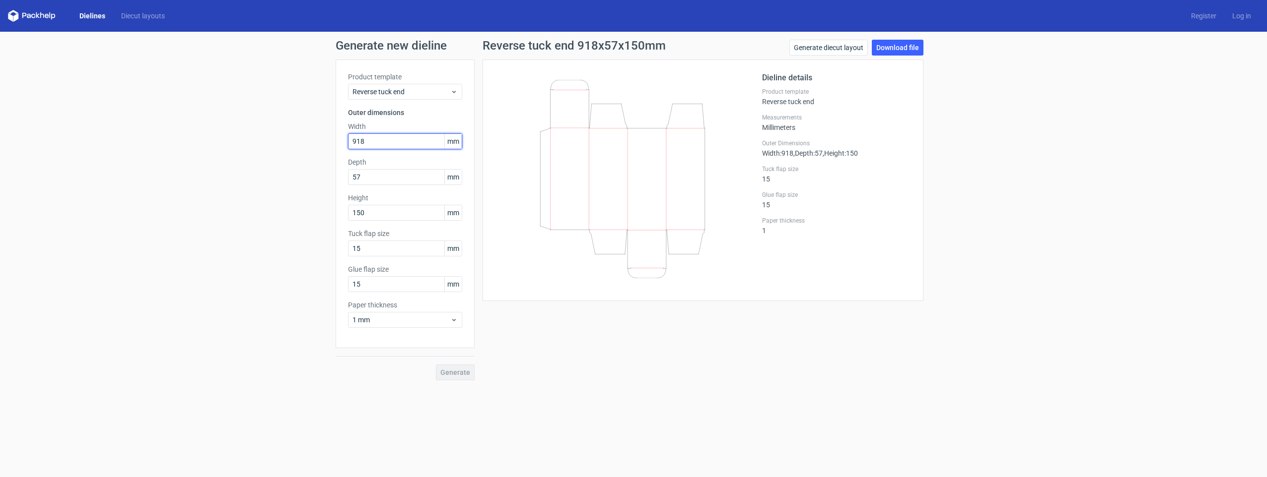
drag, startPoint x: 376, startPoint y: 142, endPoint x: 278, endPoint y: 143, distance: 97.8
click at [285, 140] on div "Generate new dieline Product template Reverse tuck end Outer dimensions Width 9…" at bounding box center [633, 210] width 1267 height 357
type input "92"
click at [368, 178] on input "57" at bounding box center [405, 177] width 114 height 16
drag, startPoint x: 368, startPoint y: 178, endPoint x: 283, endPoint y: 165, distance: 85.8
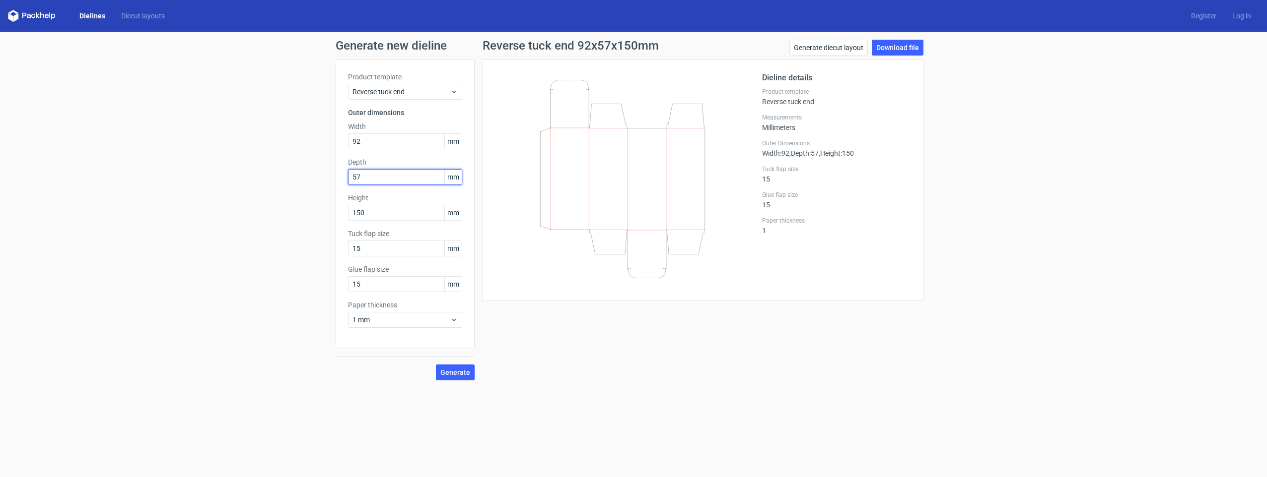
click at [283, 165] on div "Generate new dieline Product template Reverse tuck end Outer dimensions Width 9…" at bounding box center [633, 210] width 1267 height 357
type input "62"
drag, startPoint x: 379, startPoint y: 215, endPoint x: 213, endPoint y: 210, distance: 165.8
click at [274, 210] on div "Generate new dieline Product template Reverse tuck end Outer dimensions Width 9…" at bounding box center [633, 210] width 1267 height 357
type input "118"
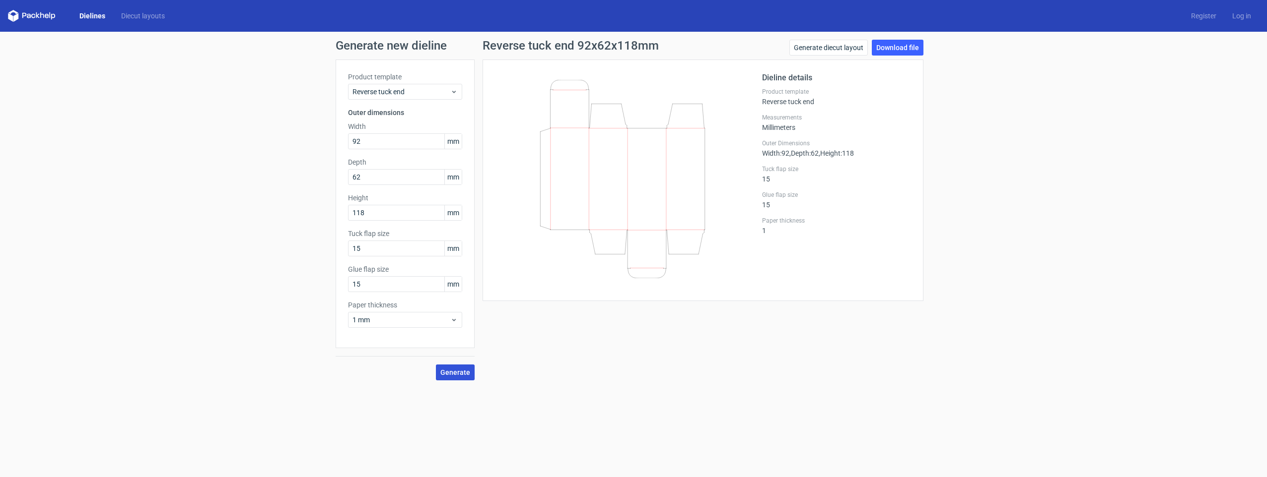
click at [445, 369] on span "Generate" at bounding box center [455, 372] width 30 height 7
click at [366, 143] on input "92" at bounding box center [405, 141] width 114 height 16
type input "92"
click at [467, 372] on span "Generate" at bounding box center [455, 372] width 30 height 7
